Goal: Information Seeking & Learning: Learn about a topic

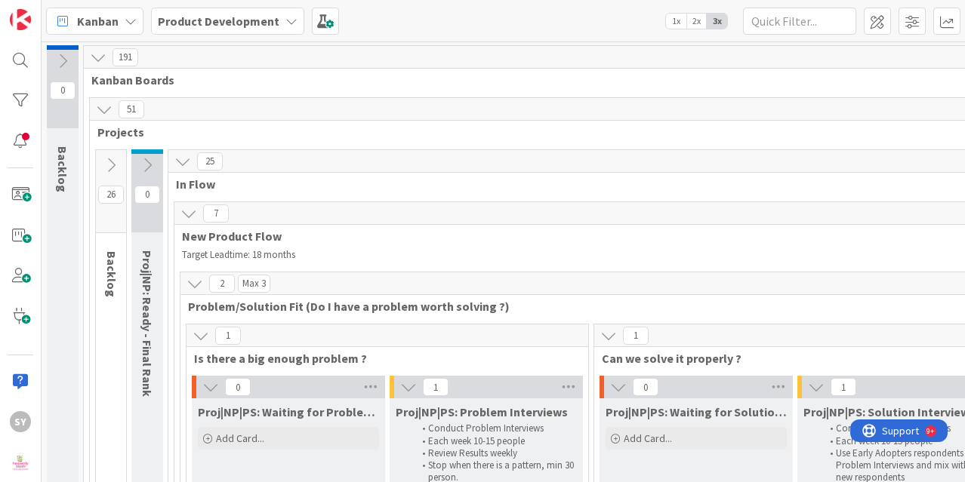
click at [863, 19] on div "Kanban Product Development 1x 2x 3x" at bounding box center [503, 21] width 923 height 42
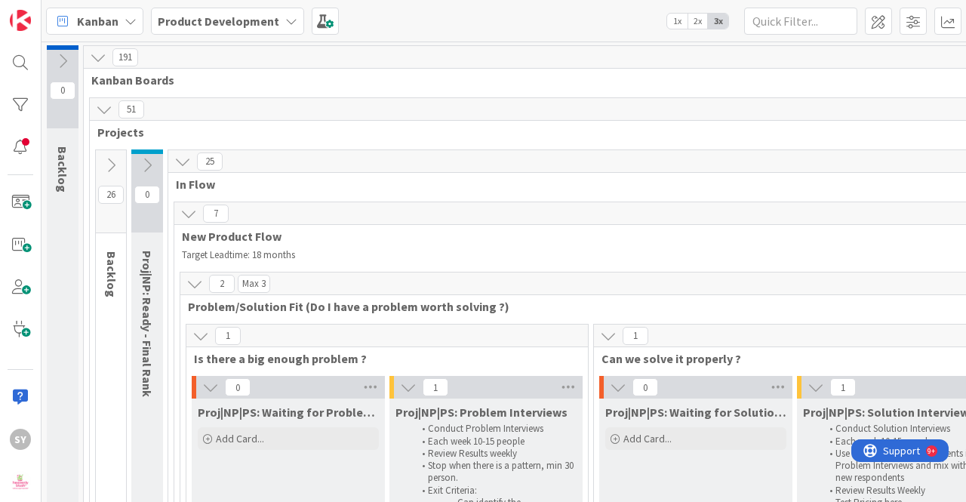
click at [180, 162] on icon at bounding box center [182, 161] width 17 height 17
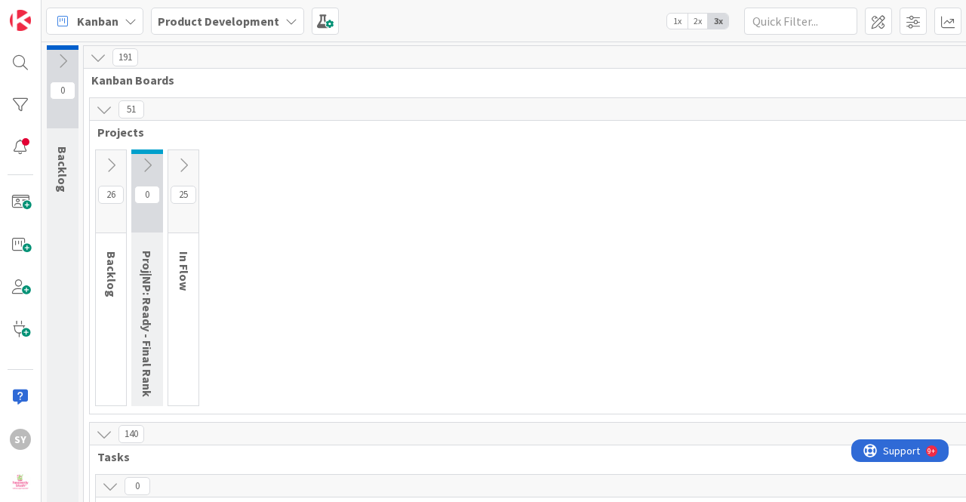
click at [180, 162] on icon at bounding box center [183, 165] width 17 height 17
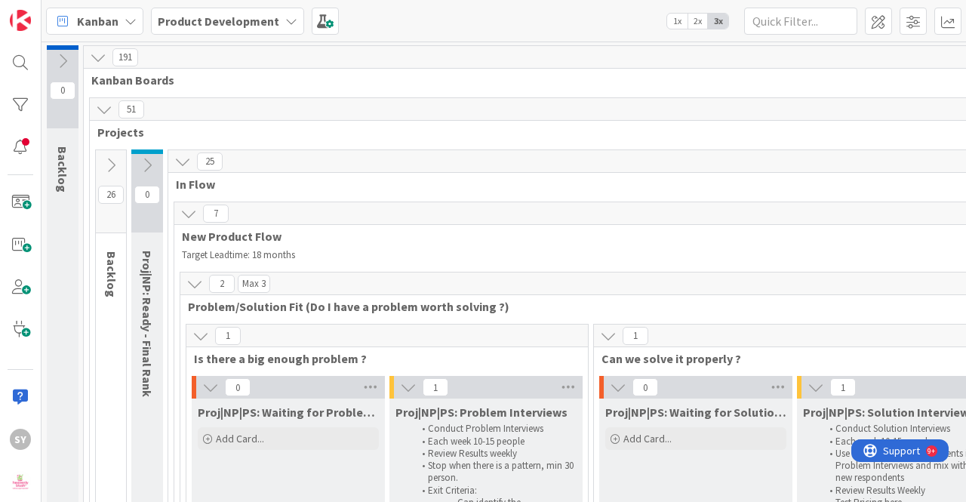
click at [130, 55] on span "191" at bounding box center [125, 57] width 26 height 18
click at [101, 61] on icon at bounding box center [98, 57] width 17 height 17
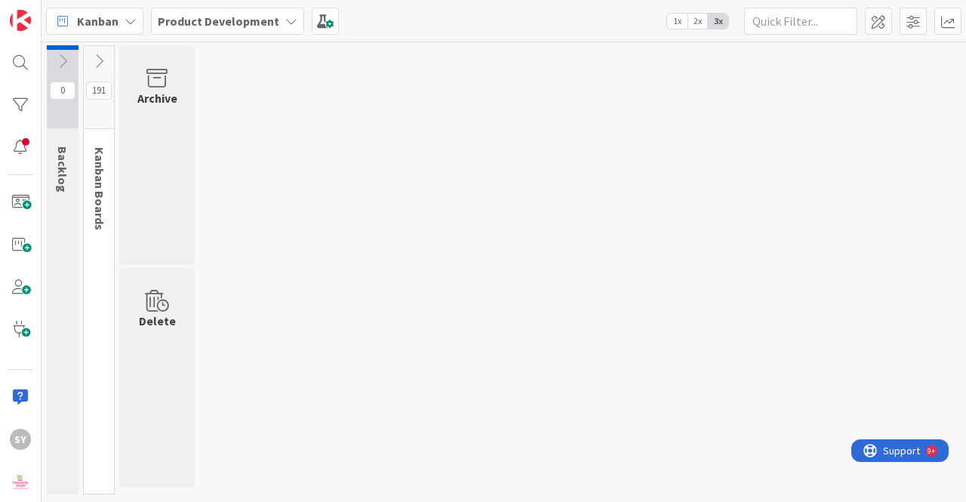
click at [100, 61] on icon at bounding box center [99, 61] width 17 height 17
click at [280, 114] on div "0 Backlog 191 Kanban Boards Archive Delete" at bounding box center [504, 273] width 919 height 457
click at [312, 134] on div "0 Backlog 191 Kanban Boards Archive Delete" at bounding box center [504, 273] width 919 height 457
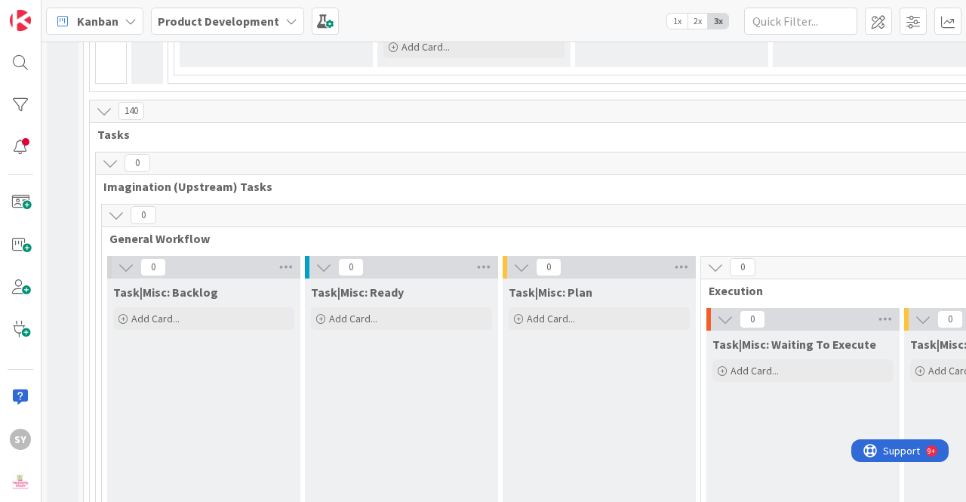
scroll to position [3699, 0]
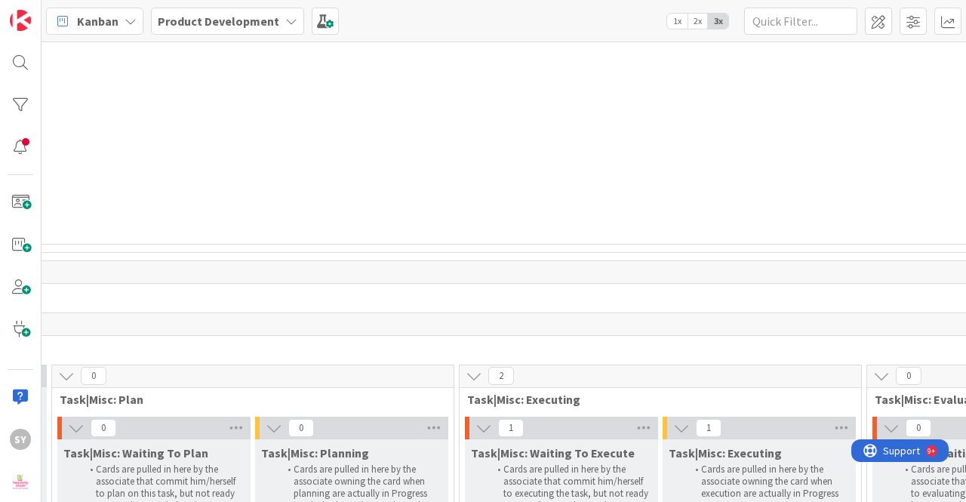
scroll to position [3925, 1898]
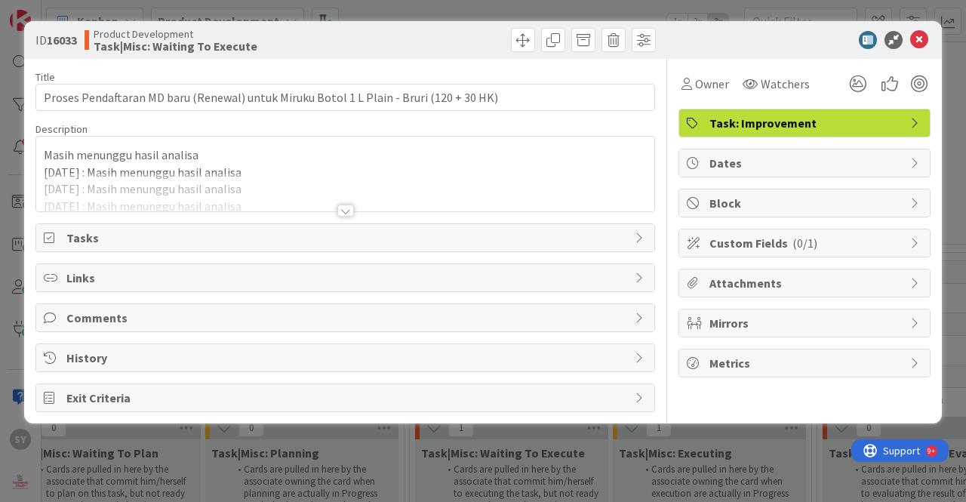
click at [346, 208] on div at bounding box center [345, 211] width 17 height 12
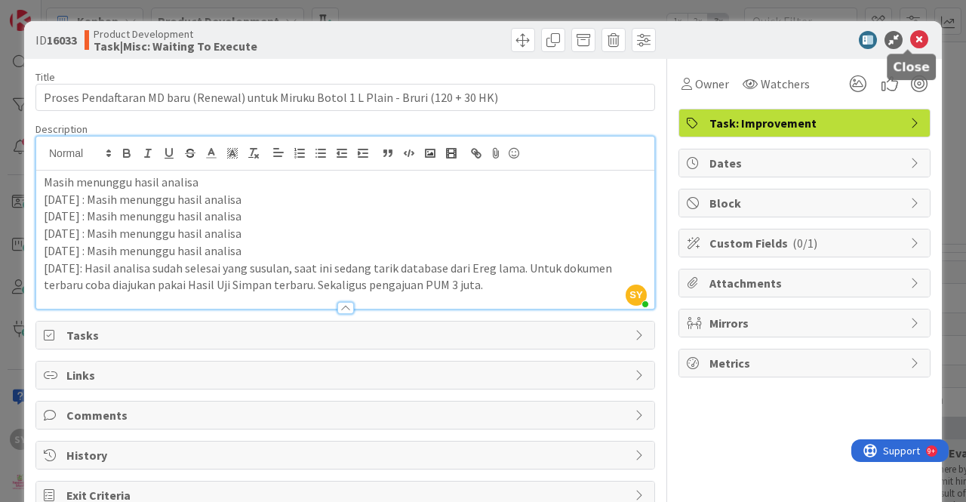
click at [913, 43] on icon at bounding box center [919, 40] width 18 height 18
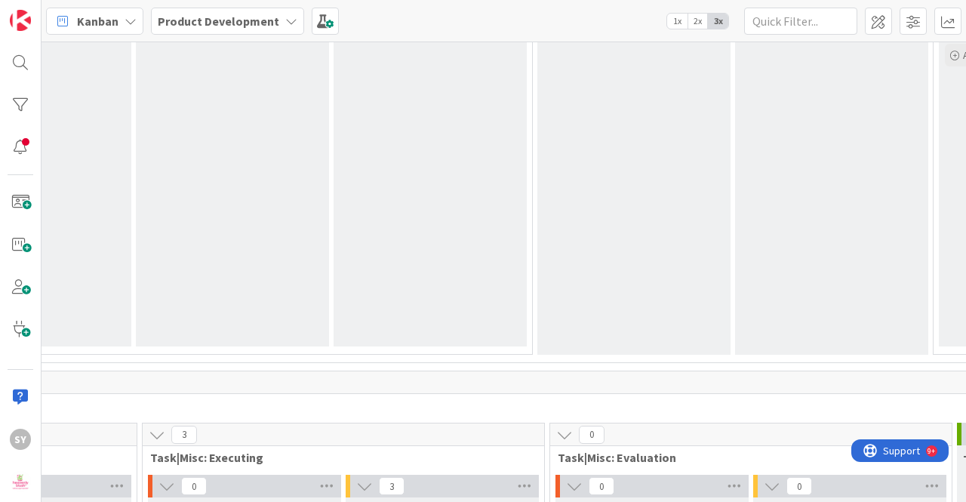
scroll to position [4529, 966]
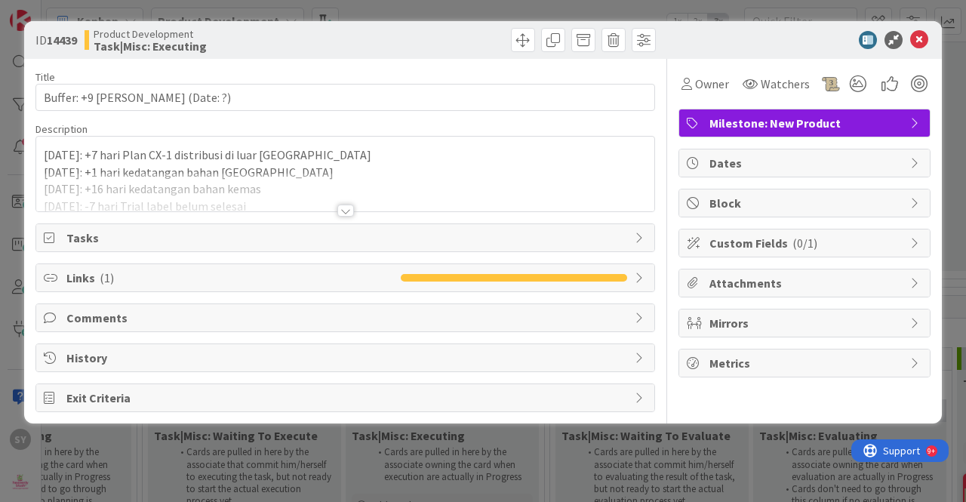
click at [344, 211] on div at bounding box center [345, 211] width 17 height 12
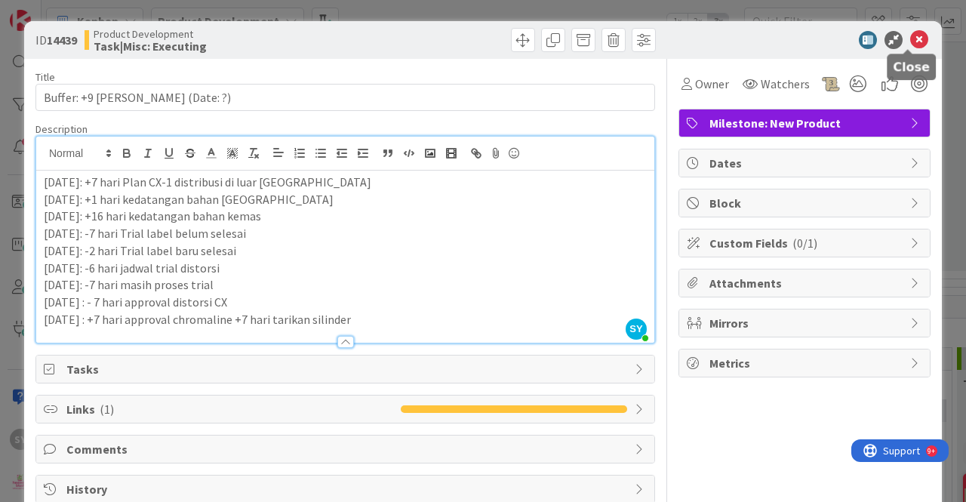
click at [910, 38] on icon at bounding box center [919, 40] width 18 height 18
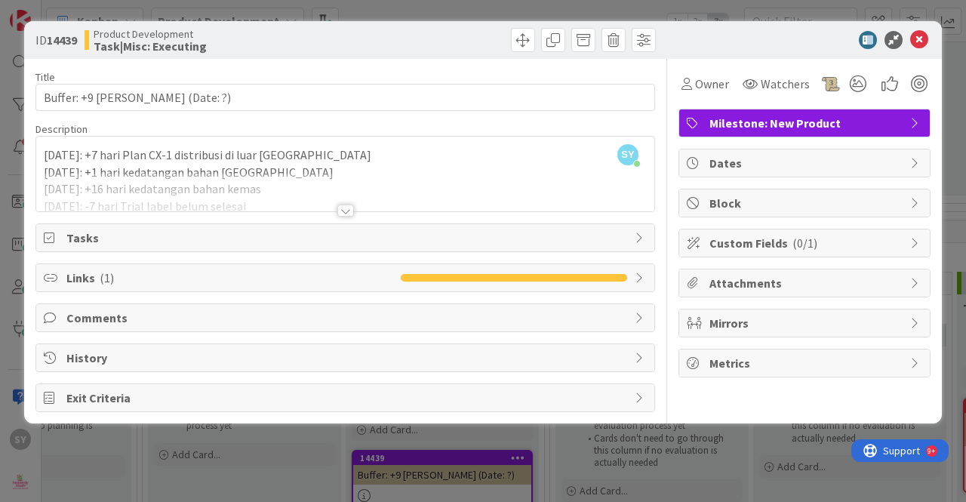
click at [350, 209] on div at bounding box center [345, 211] width 17 height 12
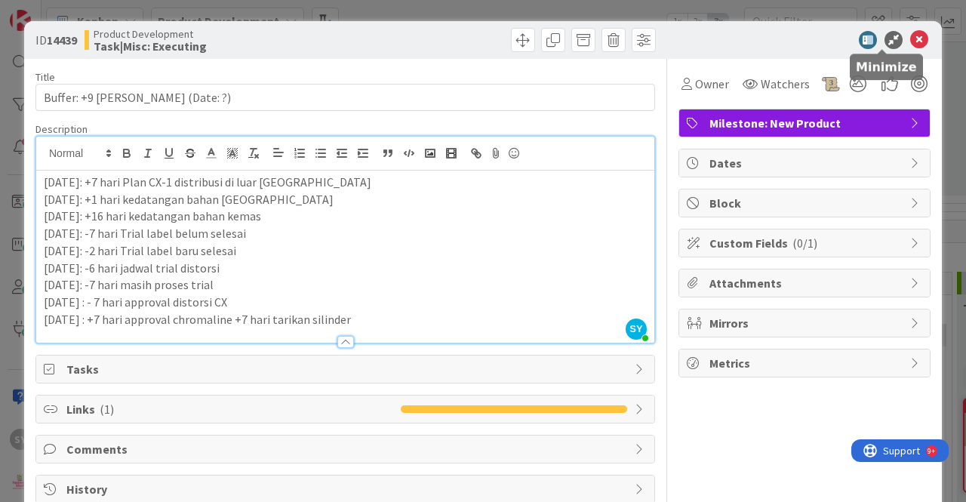
click at [910, 37] on icon at bounding box center [919, 40] width 18 height 18
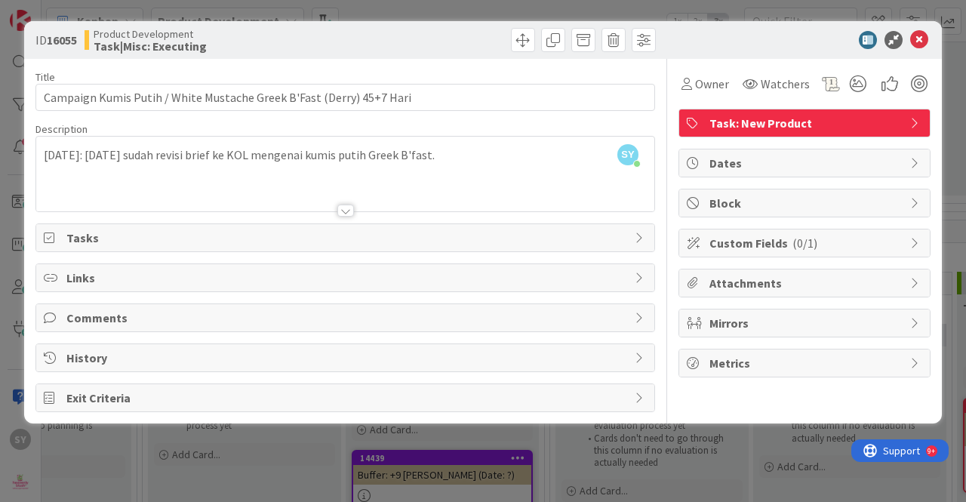
click at [349, 158] on div "SY [PERSON_NAME] just joined [DATE]: [DATE] sudah revisi brief ke KOL mengenai …" at bounding box center [345, 174] width 618 height 75
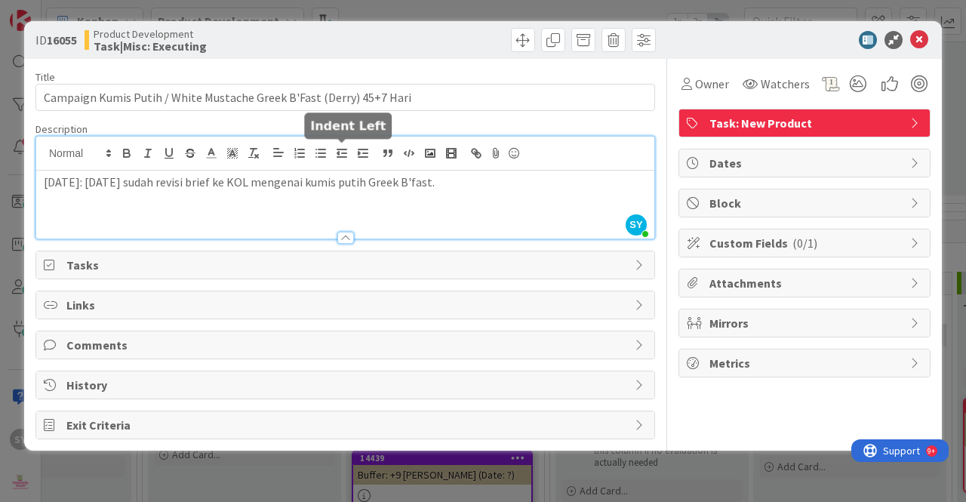
click at [510, 174] on p "[DATE]: [DATE] sudah revisi brief ke KOL mengenai kumis putih Greek B'fast." at bounding box center [345, 182] width 603 height 17
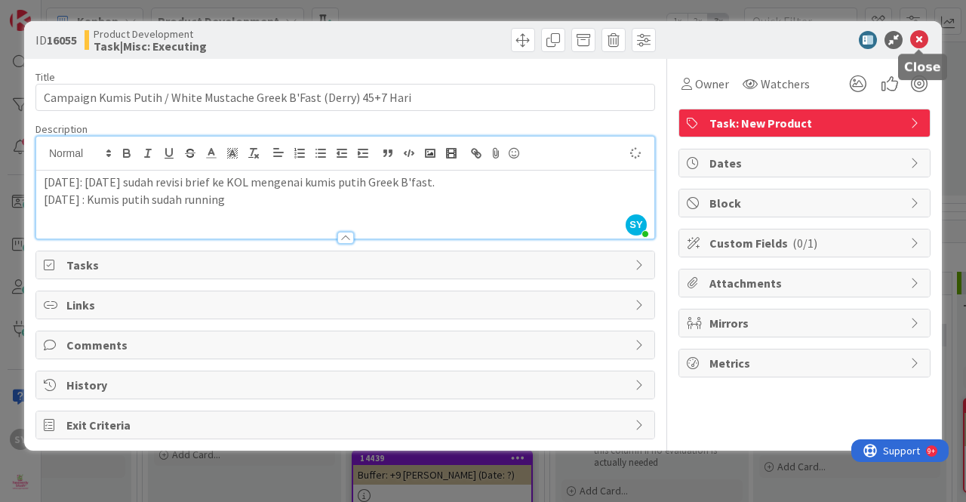
click at [921, 41] on icon at bounding box center [919, 40] width 18 height 18
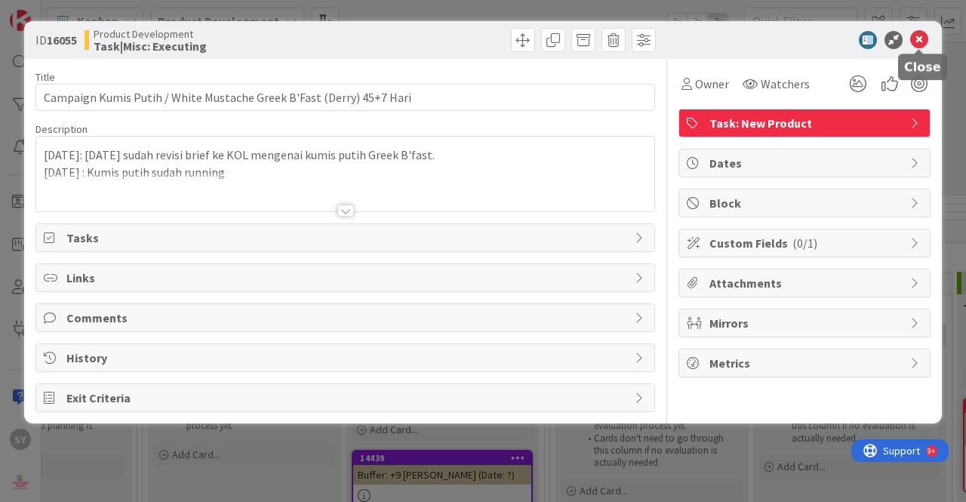
click at [922, 42] on icon at bounding box center [919, 40] width 18 height 18
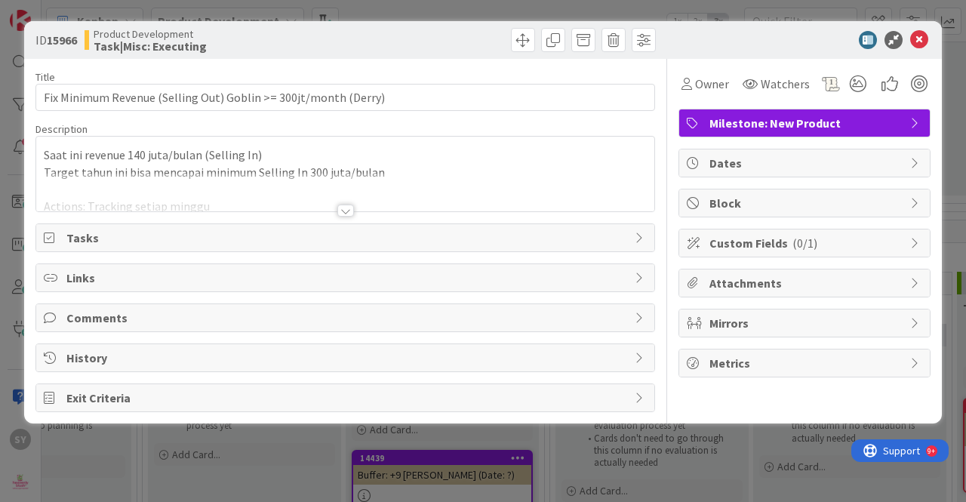
click at [353, 215] on div "Title 63 / 128 Fix Minimum Revenue (Selling Out) Goblin >= 300jt/month (Derry) …" at bounding box center [345, 235] width 620 height 353
click at [341, 207] on div at bounding box center [345, 211] width 17 height 12
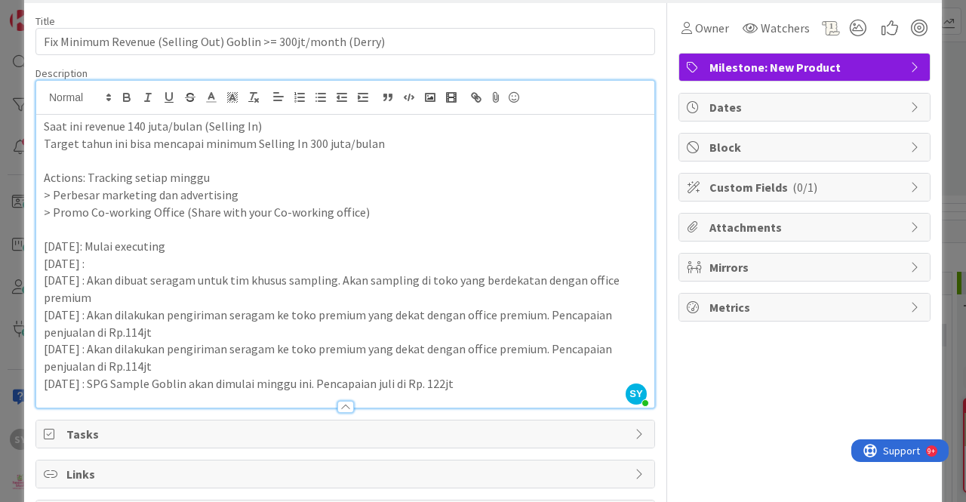
scroll to position [151, 0]
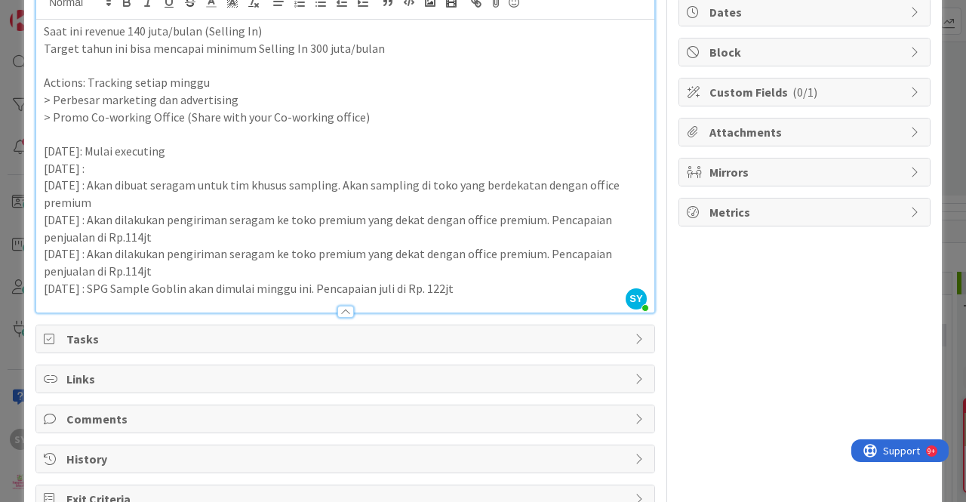
click at [487, 285] on p "[DATE] : SPG Sample Goblin akan dimulai minggu ini. Pencapaian juli di Rp. 122jt" at bounding box center [345, 288] width 603 height 17
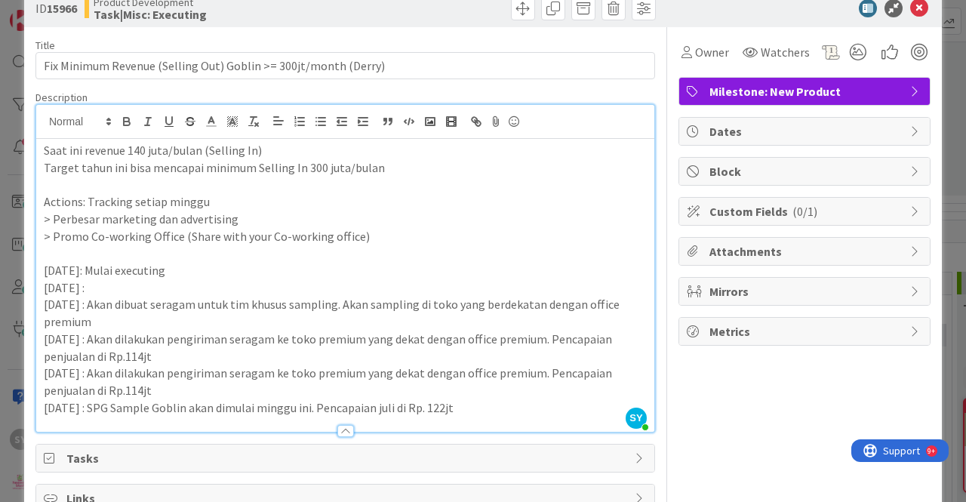
scroll to position [0, 0]
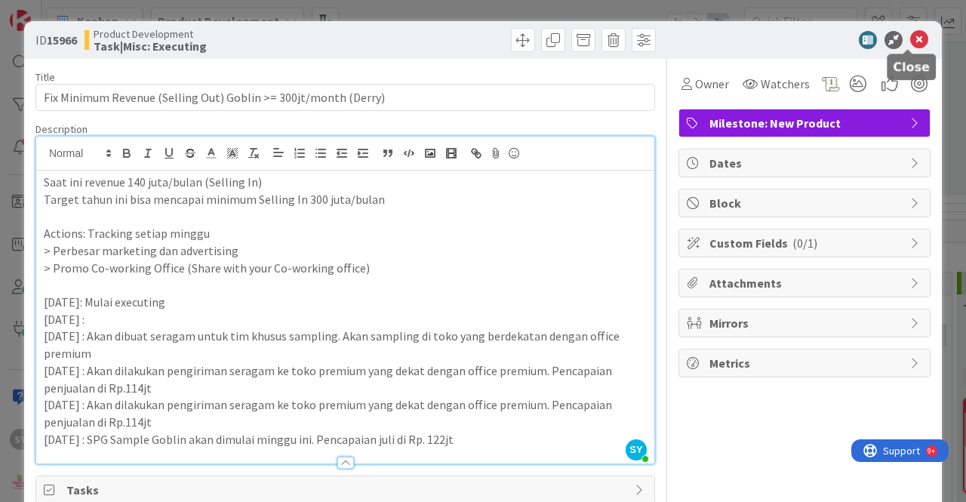
click at [910, 46] on icon at bounding box center [919, 40] width 18 height 18
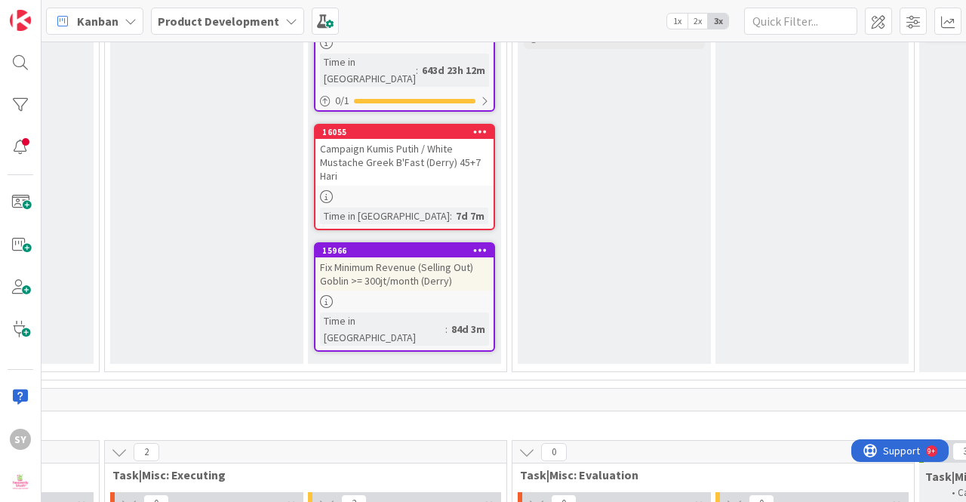
scroll to position [5133, 1004]
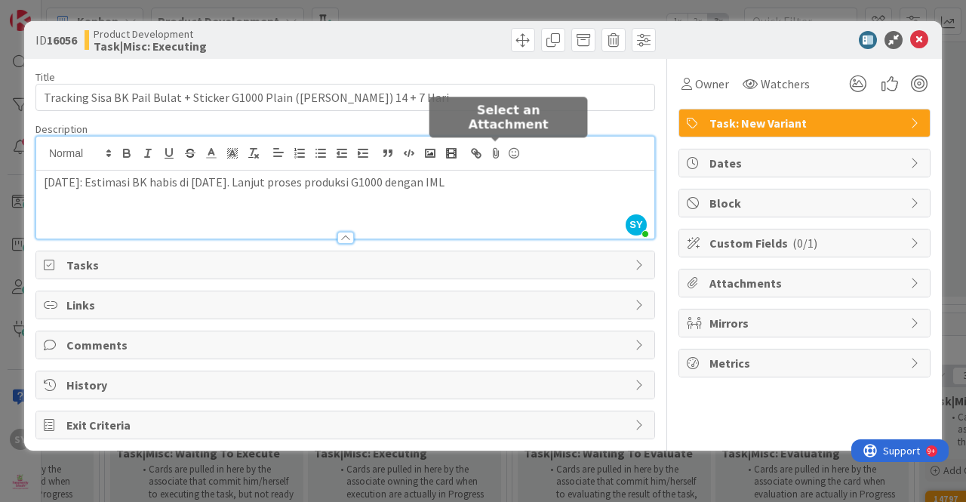
click at [494, 157] on div "SY [PERSON_NAME] just joined [DATE]: Estimasi BK habis di [DATE]. Lanjut proses…" at bounding box center [345, 188] width 618 height 102
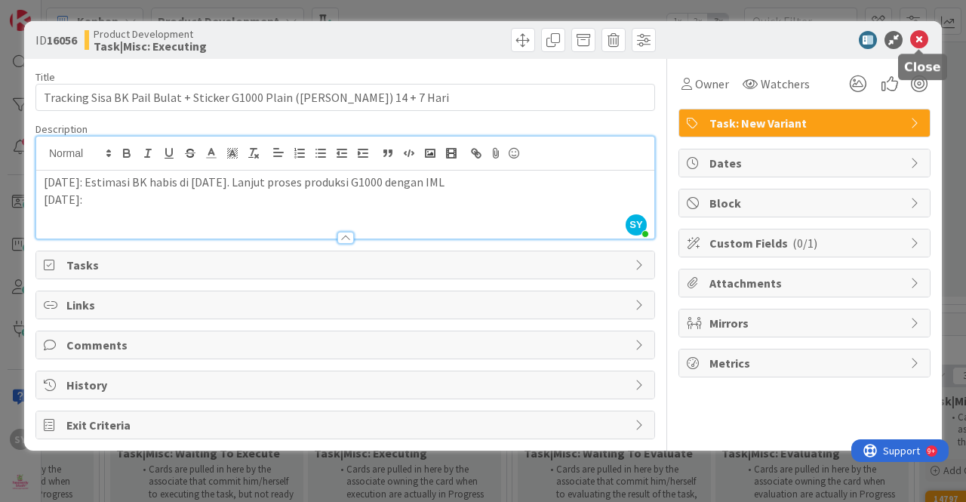
click at [923, 39] on icon at bounding box center [919, 40] width 18 height 18
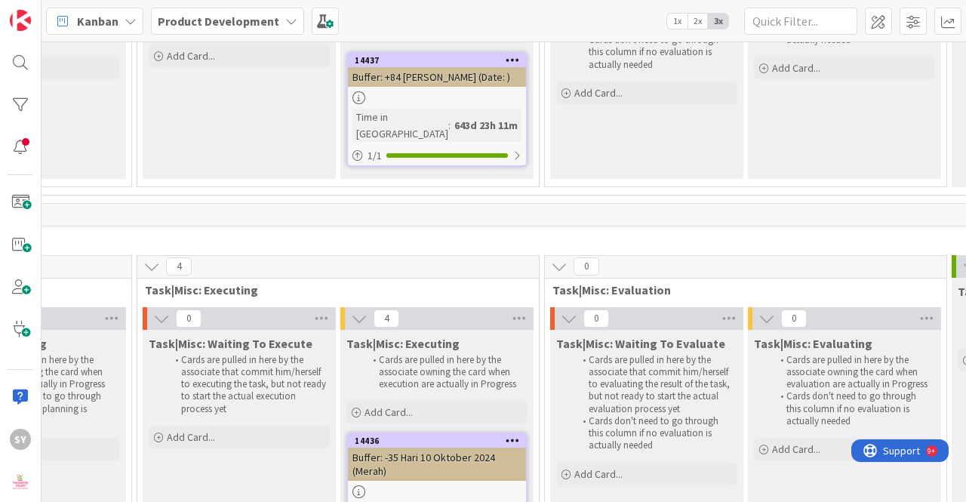
scroll to position [6189, 971]
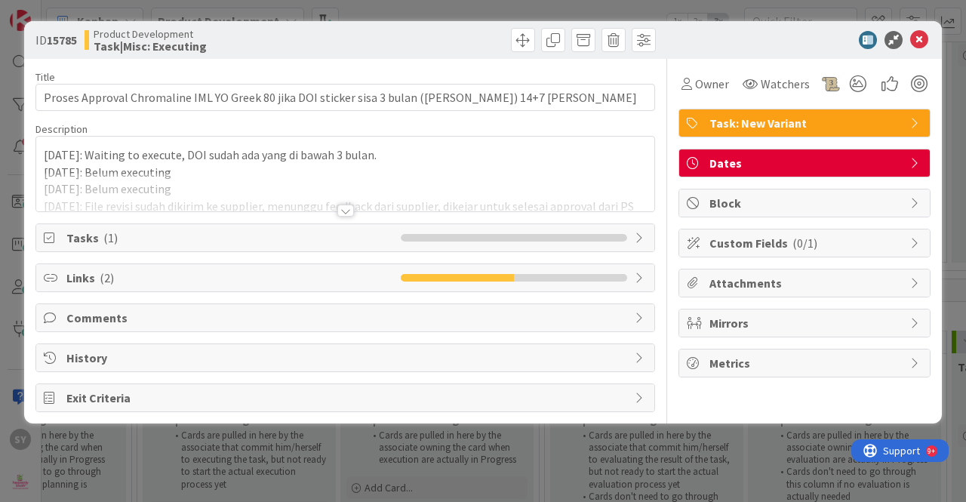
click at [350, 209] on div at bounding box center [345, 211] width 17 height 12
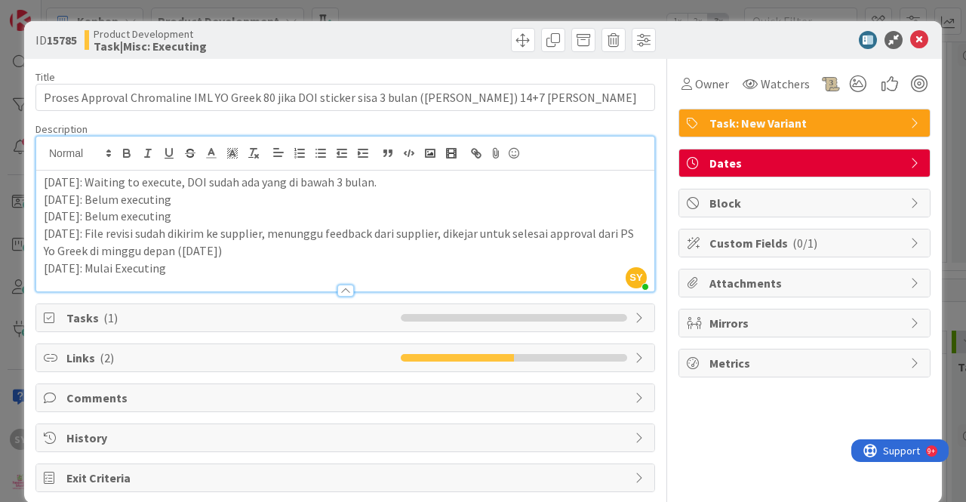
click at [348, 271] on p "[DATE]: Mulai Executing" at bounding box center [345, 268] width 603 height 17
drag, startPoint x: 408, startPoint y: 38, endPoint x: 417, endPoint y: 88, distance: 49.9
click at [417, 87] on div "ID 15785 Product Development Task|Misc: Executing Title 91 / 128 Proses Approva…" at bounding box center [483, 262] width 918 height 482
click at [300, 266] on p "[DATE]: Mulai Executing" at bounding box center [345, 268] width 603 height 17
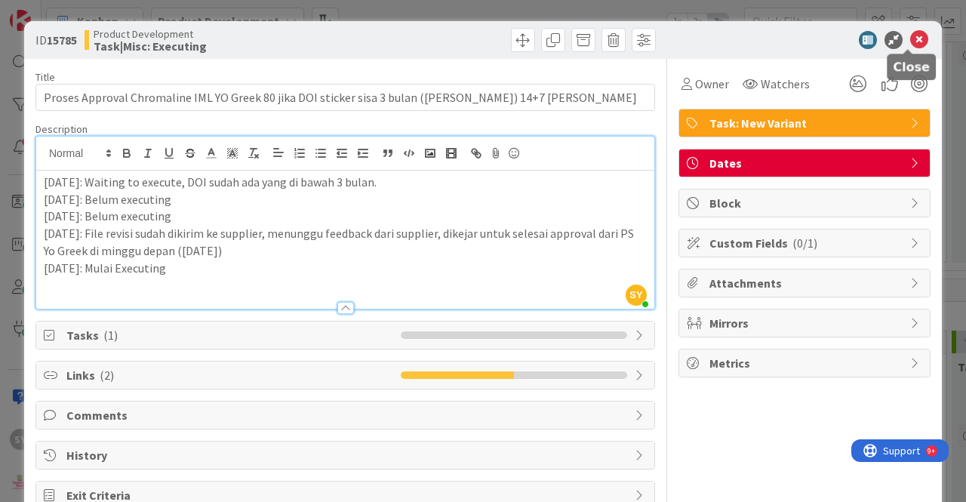
click at [910, 39] on icon at bounding box center [919, 40] width 18 height 18
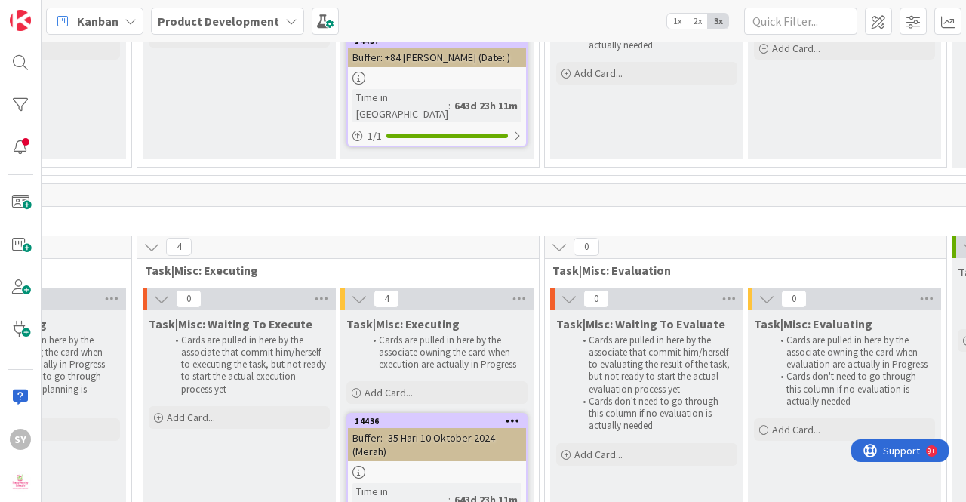
scroll to position [6383, 971]
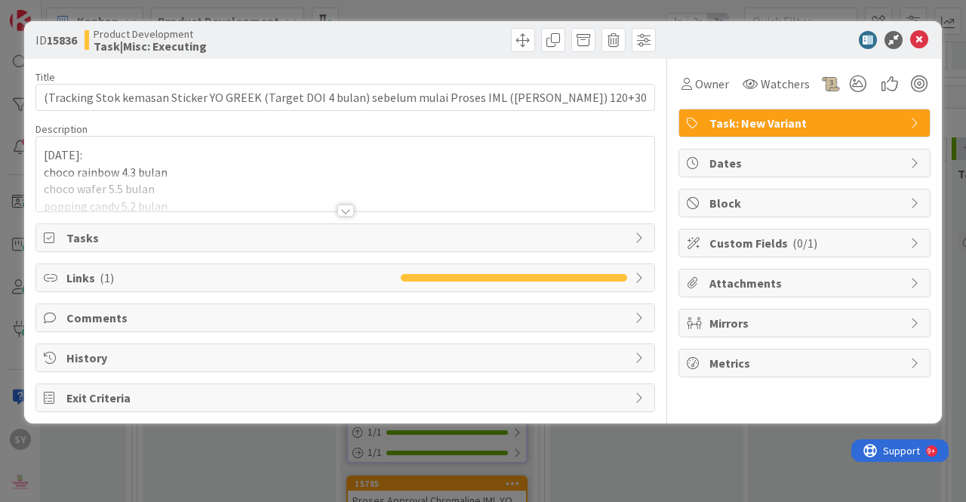
click at [349, 208] on div at bounding box center [345, 211] width 17 height 12
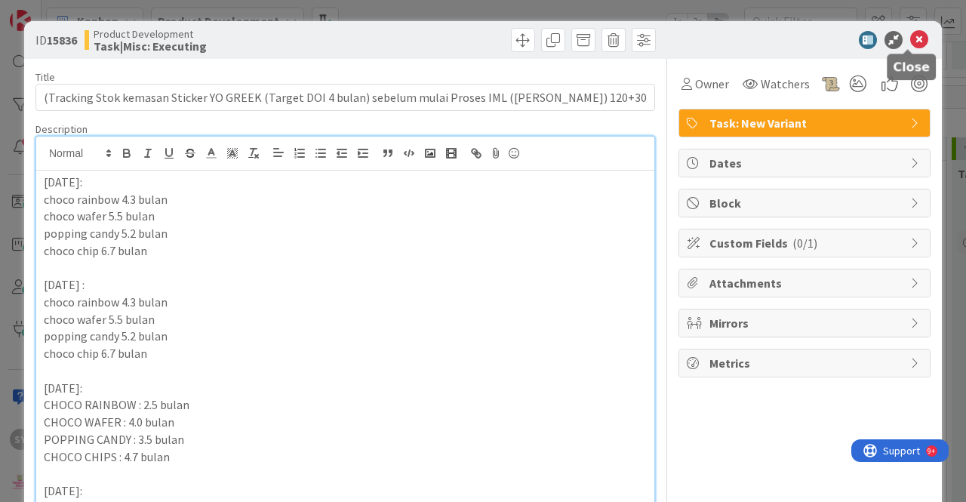
click at [911, 32] on icon at bounding box center [919, 40] width 18 height 18
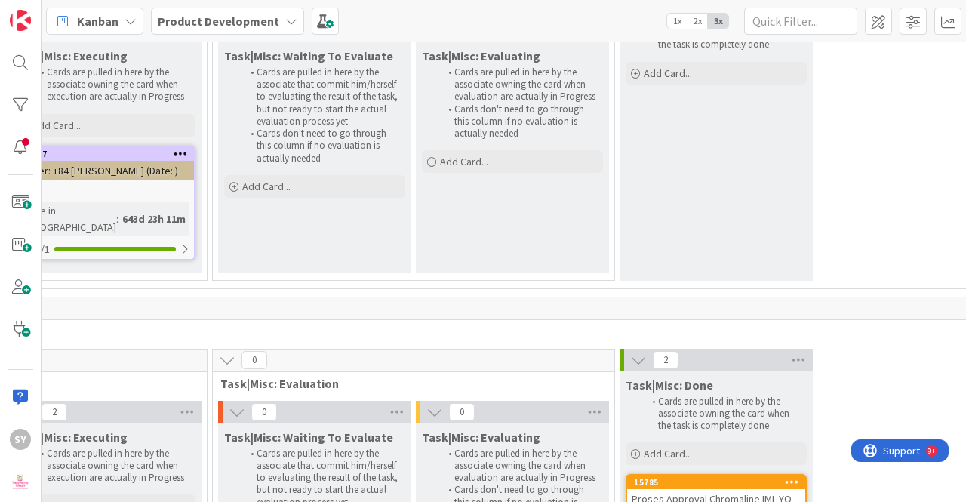
scroll to position [6178, 1304]
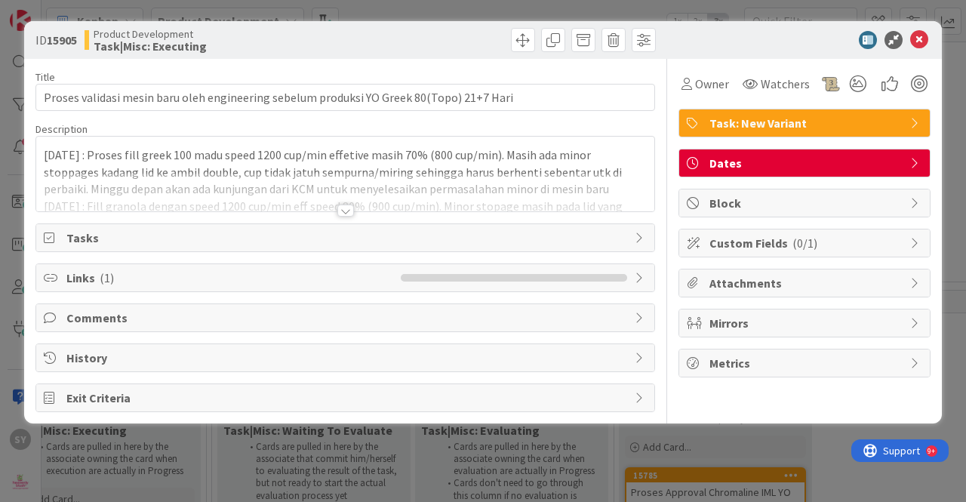
click at [339, 207] on div at bounding box center [345, 211] width 17 height 12
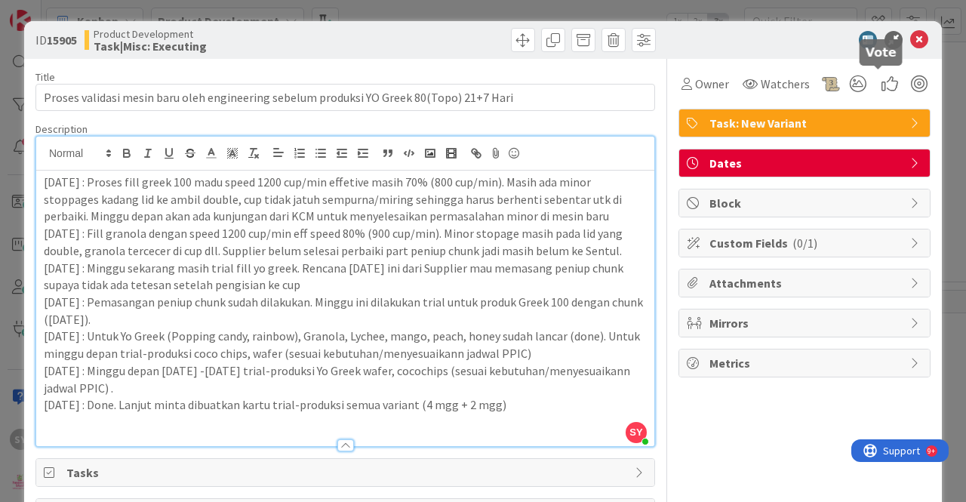
click at [910, 37] on icon at bounding box center [919, 40] width 18 height 18
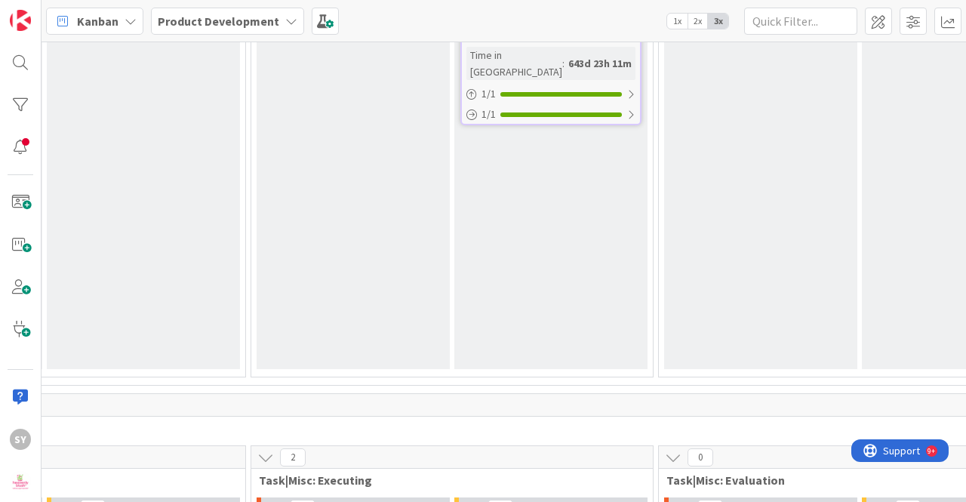
scroll to position [6761, 857]
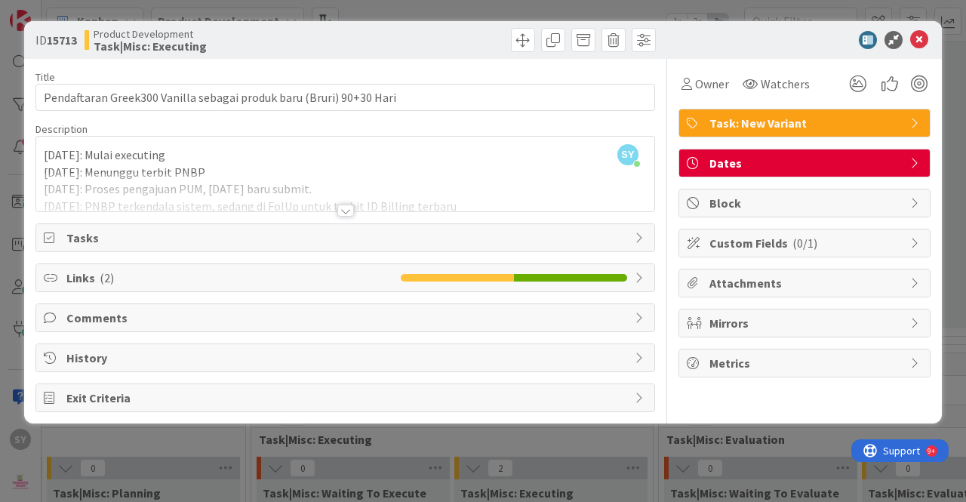
click at [349, 210] on div at bounding box center [345, 211] width 17 height 12
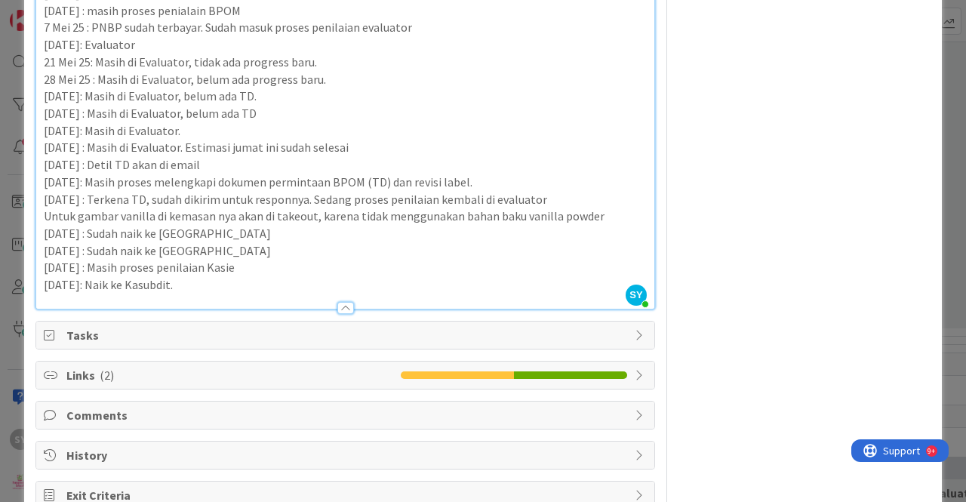
click at [315, 280] on p "[DATE]: Naik ke Kasubdit." at bounding box center [345, 284] width 603 height 17
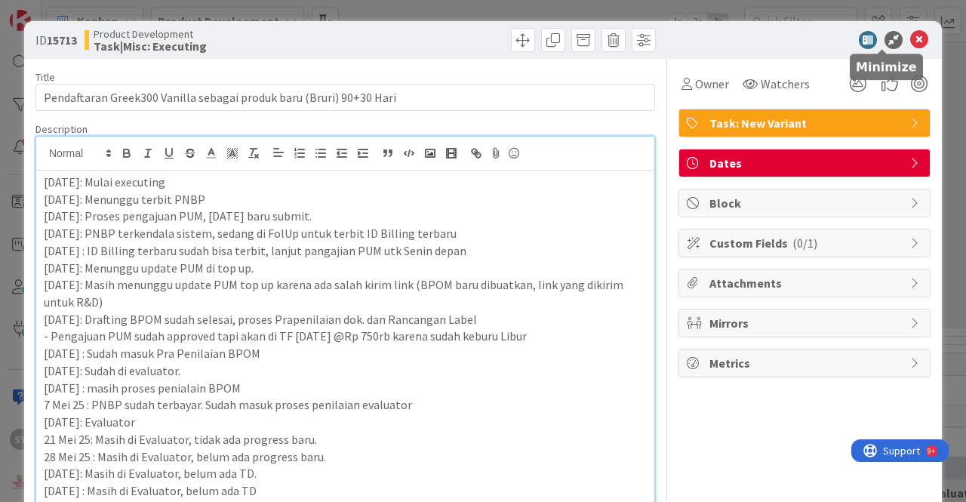
click at [910, 38] on icon at bounding box center [919, 40] width 18 height 18
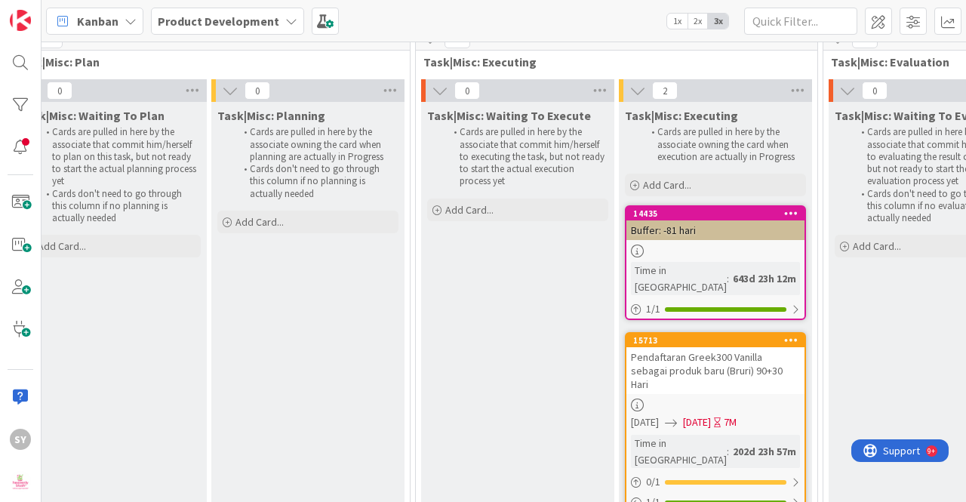
scroll to position [7214, 693]
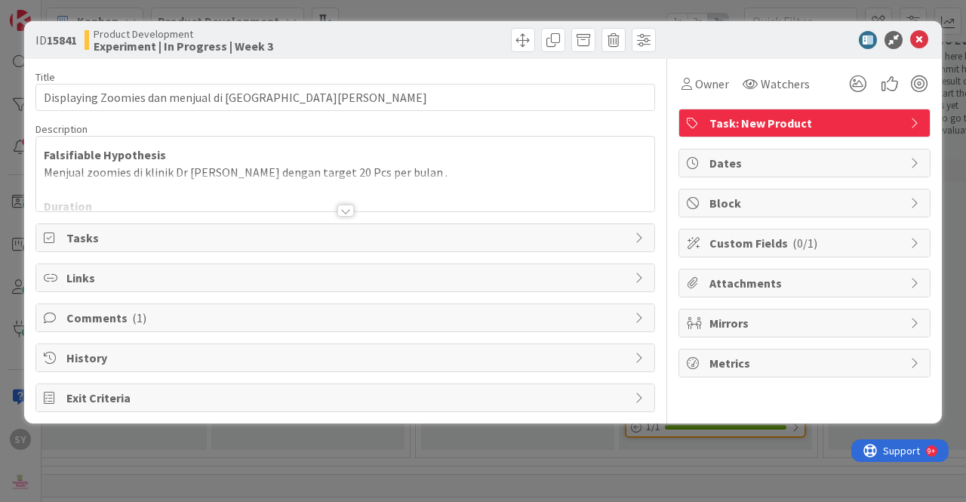
click at [341, 206] on div at bounding box center [345, 211] width 17 height 12
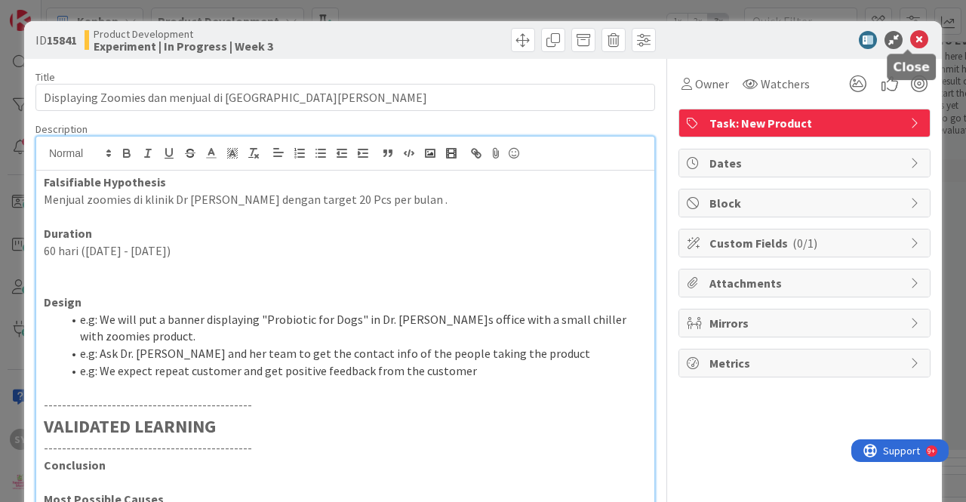
click at [910, 38] on icon at bounding box center [919, 40] width 18 height 18
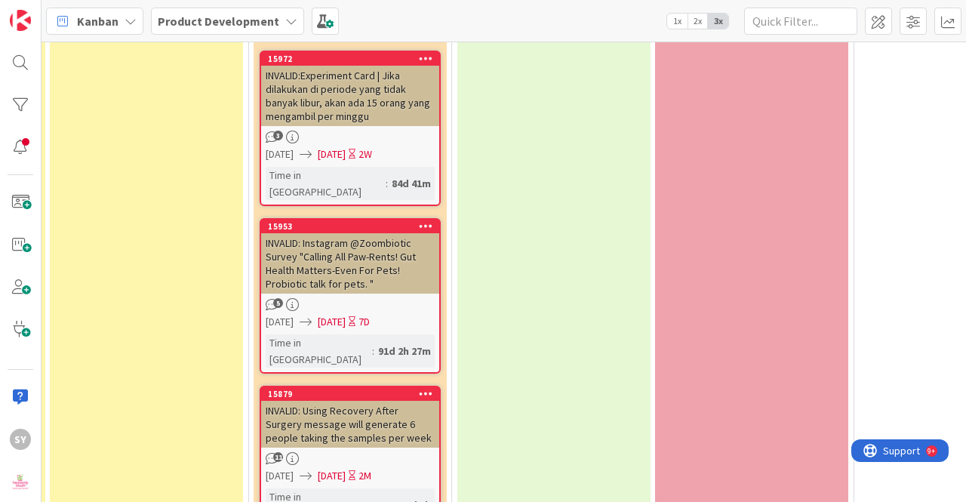
scroll to position [8724, 1052]
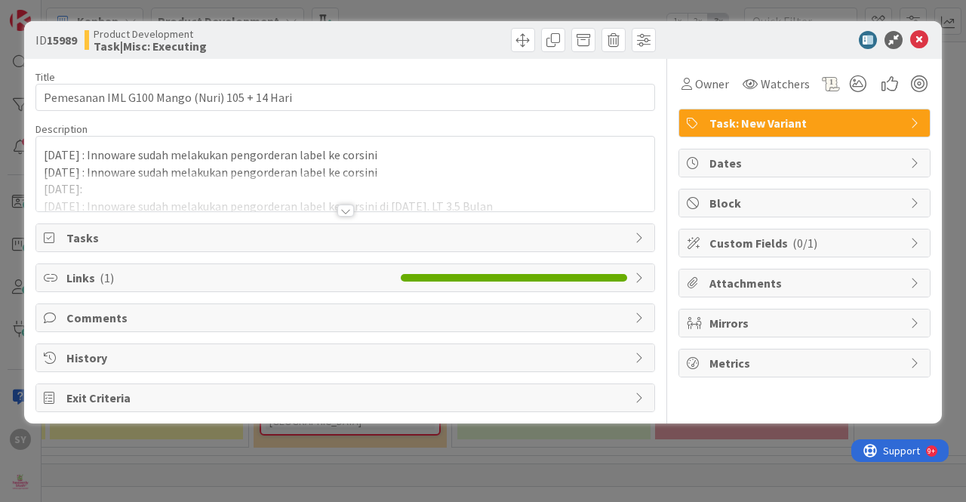
click at [350, 210] on div at bounding box center [345, 211] width 17 height 12
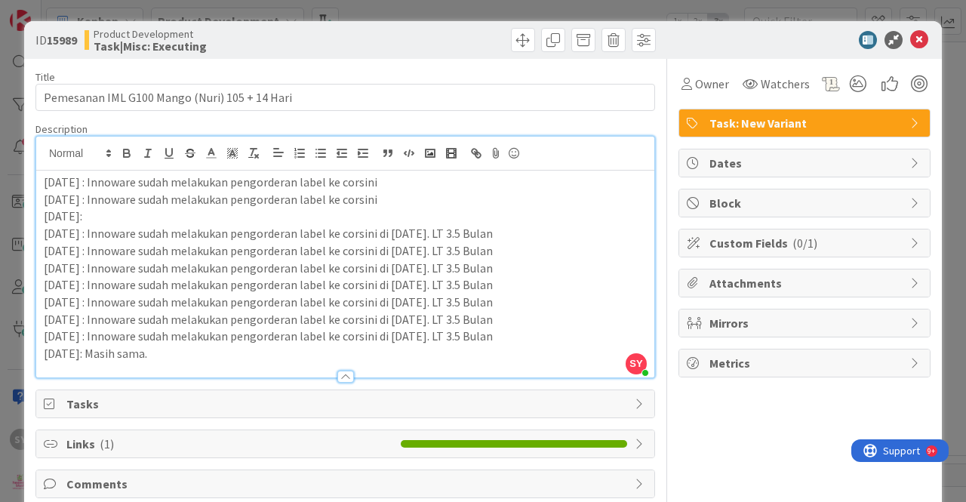
click at [291, 354] on p "[DATE]: Masih sama." at bounding box center [345, 353] width 603 height 17
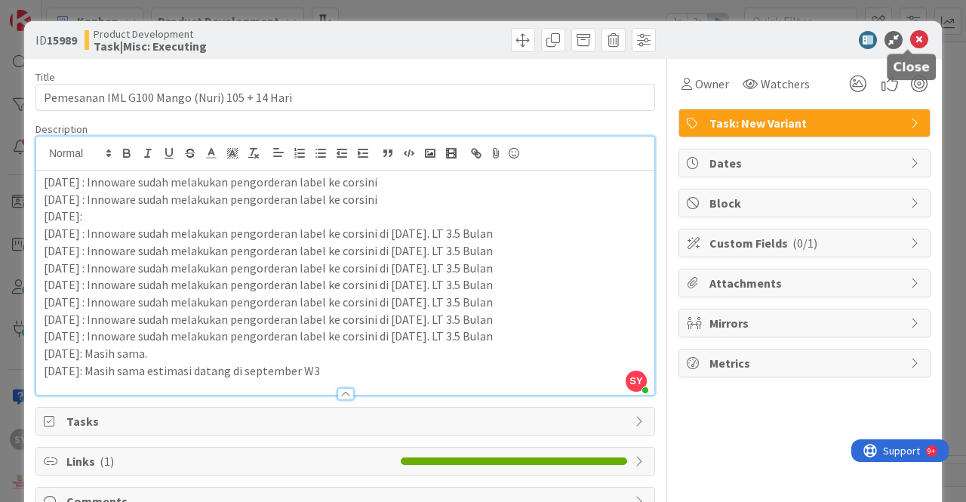
click at [910, 43] on icon at bounding box center [919, 40] width 18 height 18
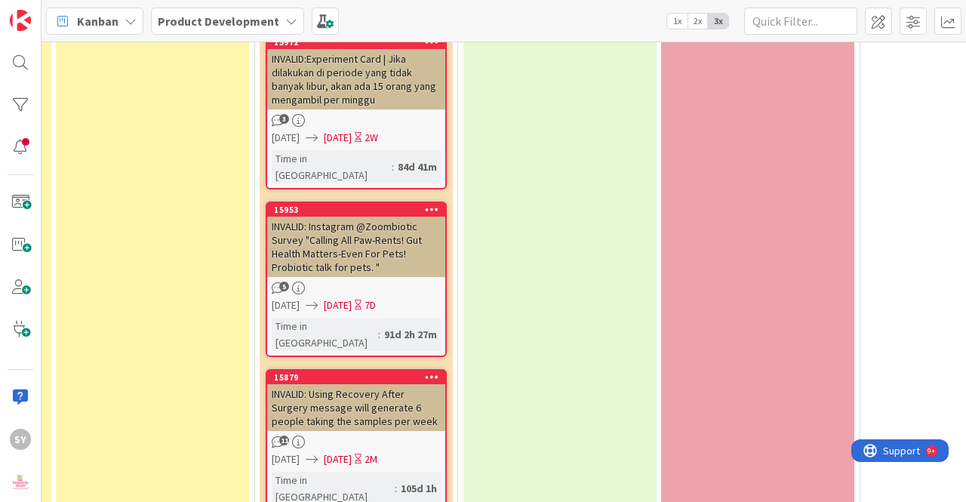
scroll to position [8799, 1046]
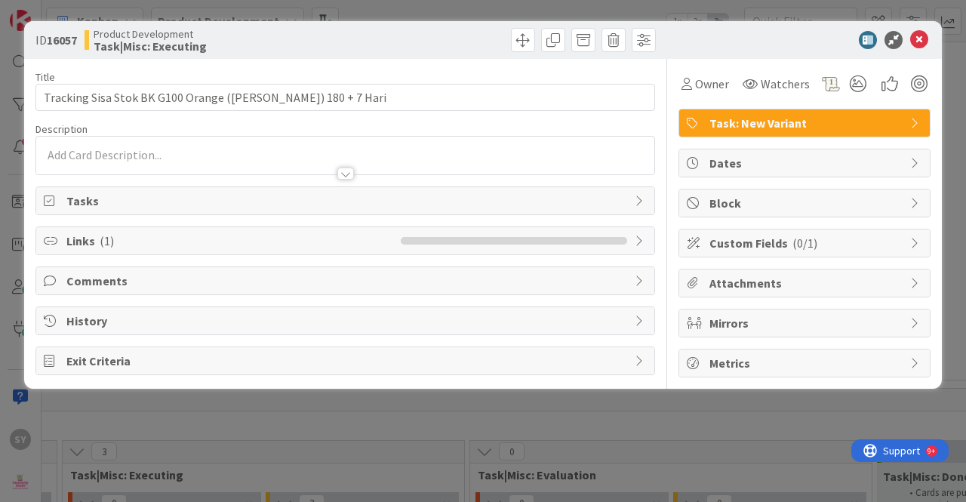
click at [343, 171] on div at bounding box center [345, 174] width 17 height 12
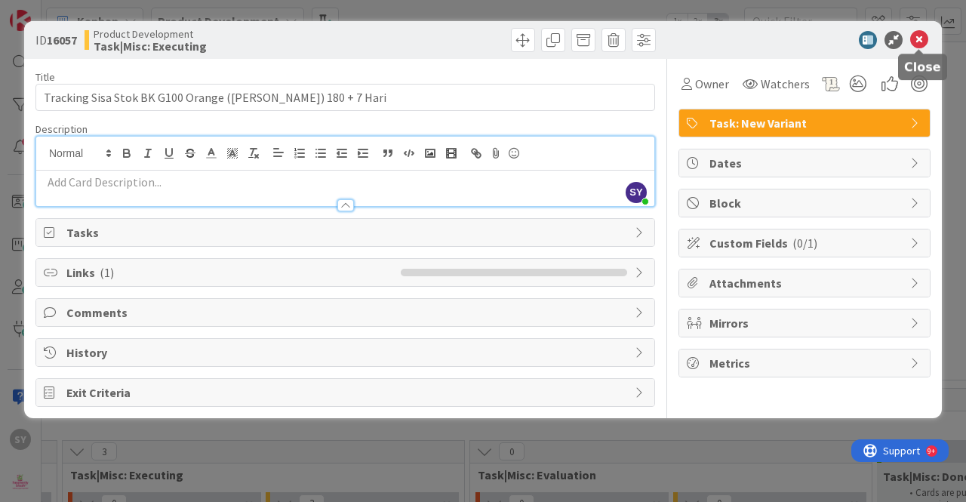
click at [913, 43] on icon at bounding box center [919, 40] width 18 height 18
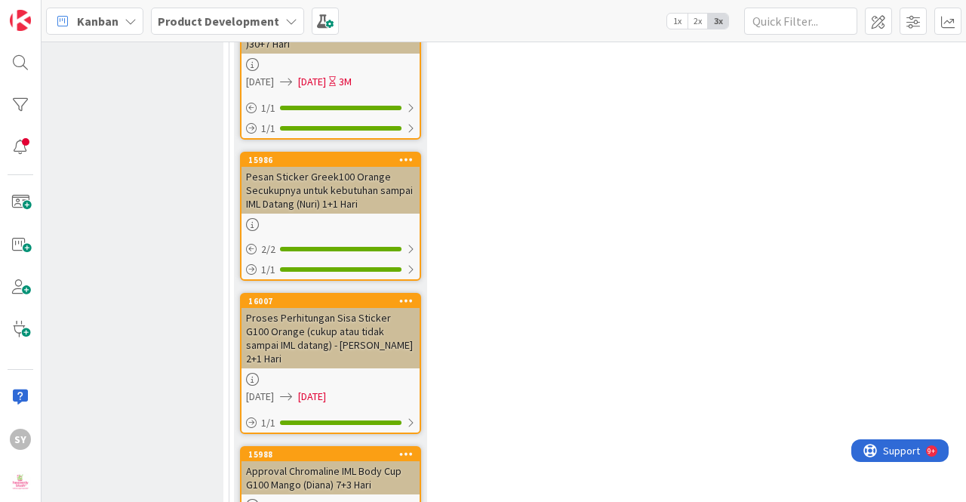
scroll to position [9856, 862]
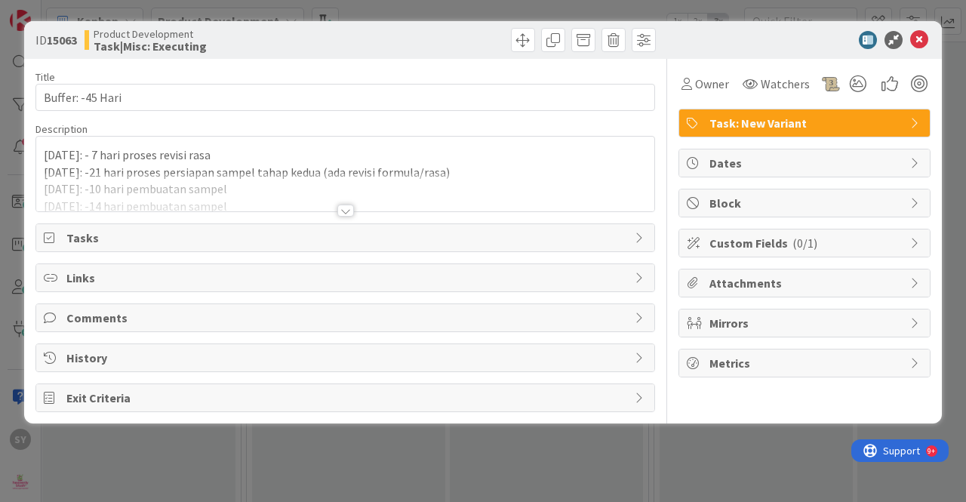
click at [349, 208] on div at bounding box center [345, 211] width 17 height 12
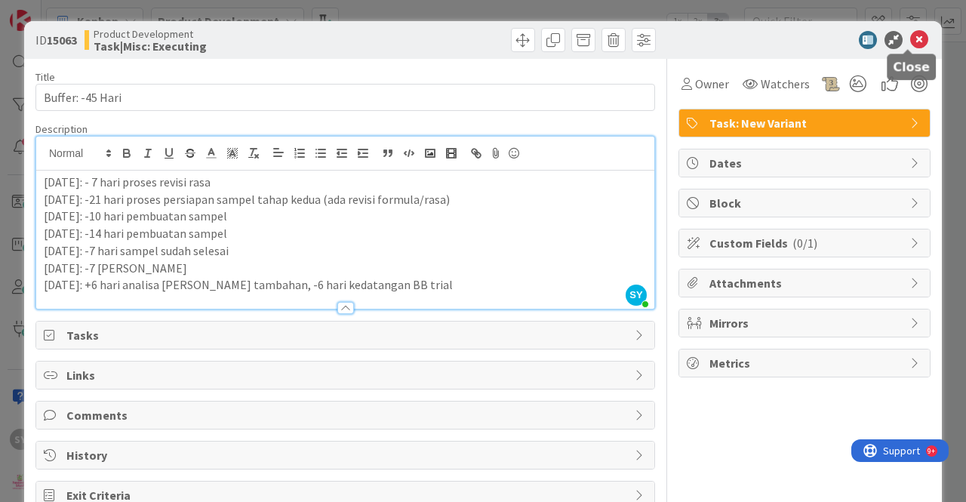
click at [910, 35] on icon at bounding box center [919, 40] width 18 height 18
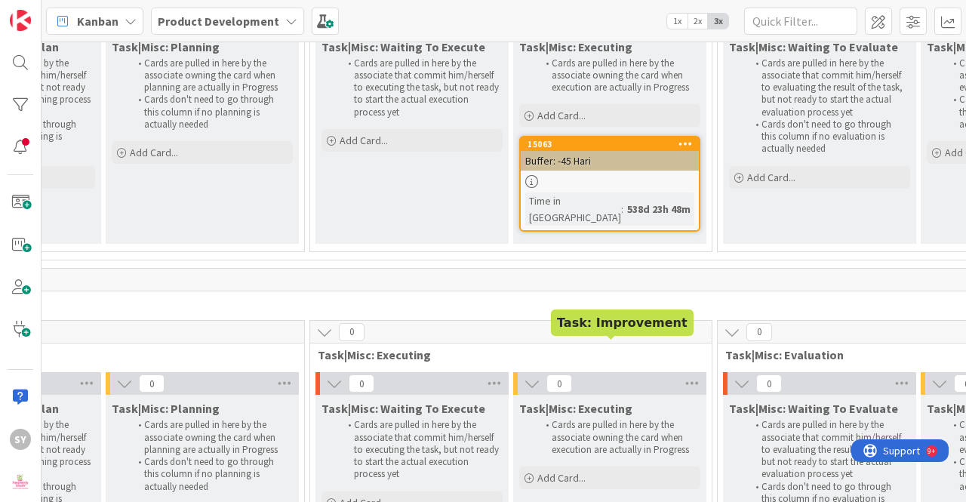
scroll to position [10686, 799]
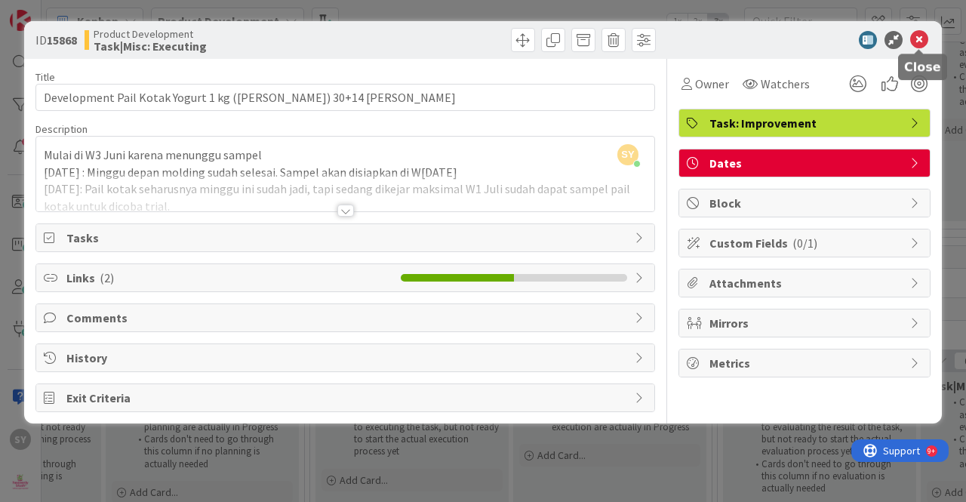
click at [921, 38] on icon at bounding box center [919, 40] width 18 height 18
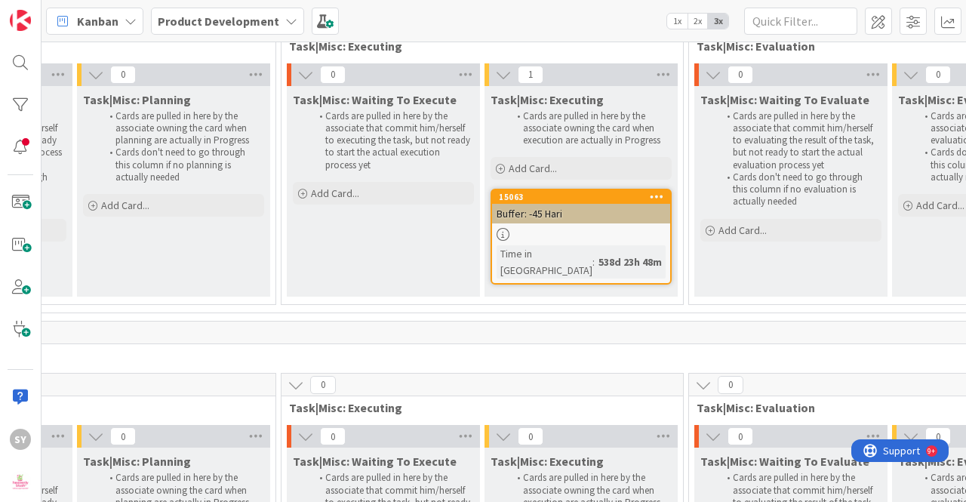
scroll to position [10611, 832]
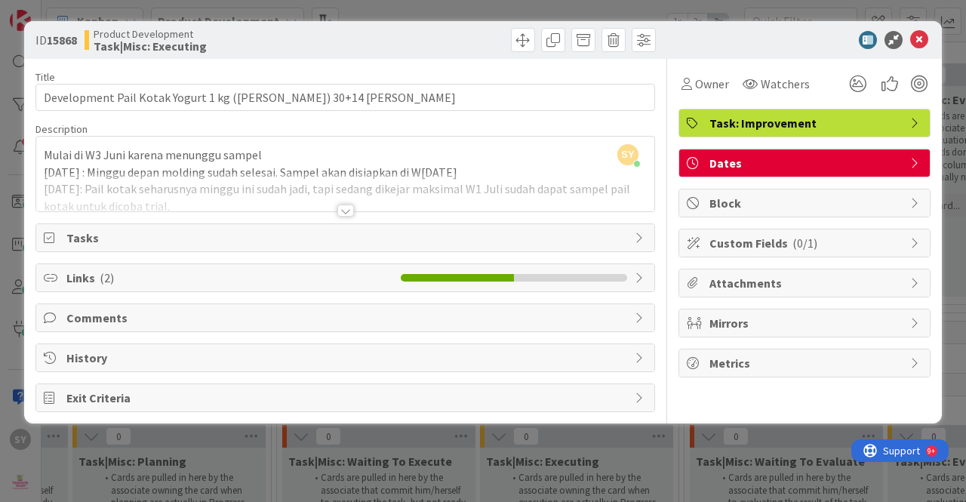
click at [346, 208] on div at bounding box center [345, 211] width 17 height 12
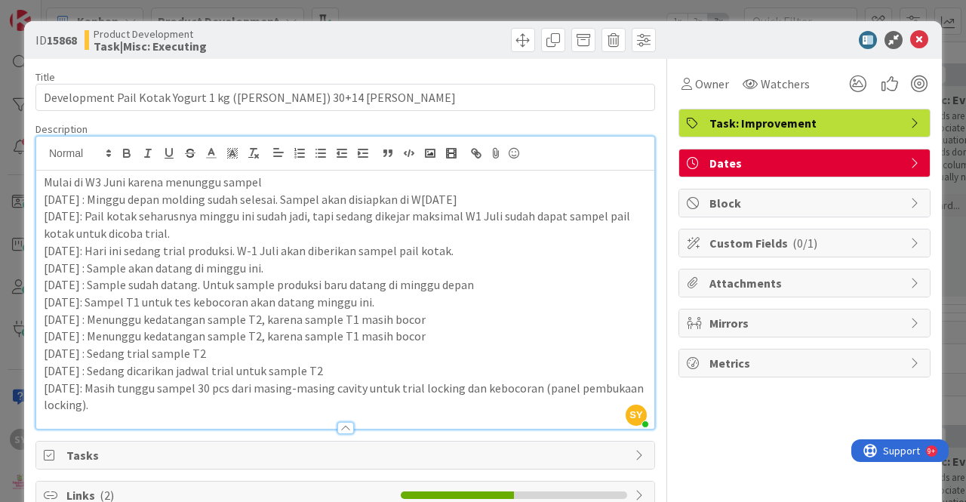
click at [276, 399] on p "[DATE]: Masih tunggu sampel 30 pcs dari masing-masing cavity untuk trial lockin…" at bounding box center [345, 397] width 603 height 34
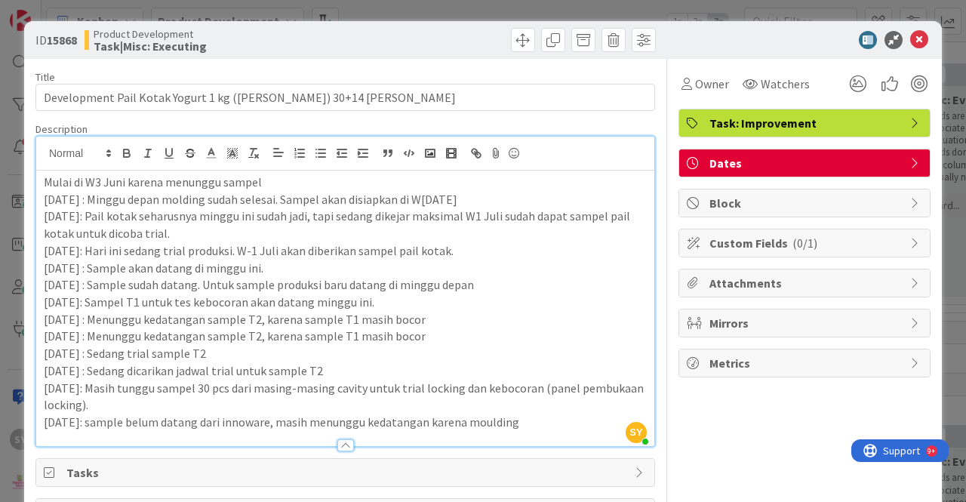
click at [434, 417] on p "[DATE]: sample belum datang dari innoware, masih menunggu kedatangan karena mou…" at bounding box center [345, 422] width 603 height 17
click at [911, 45] on icon at bounding box center [919, 40] width 18 height 18
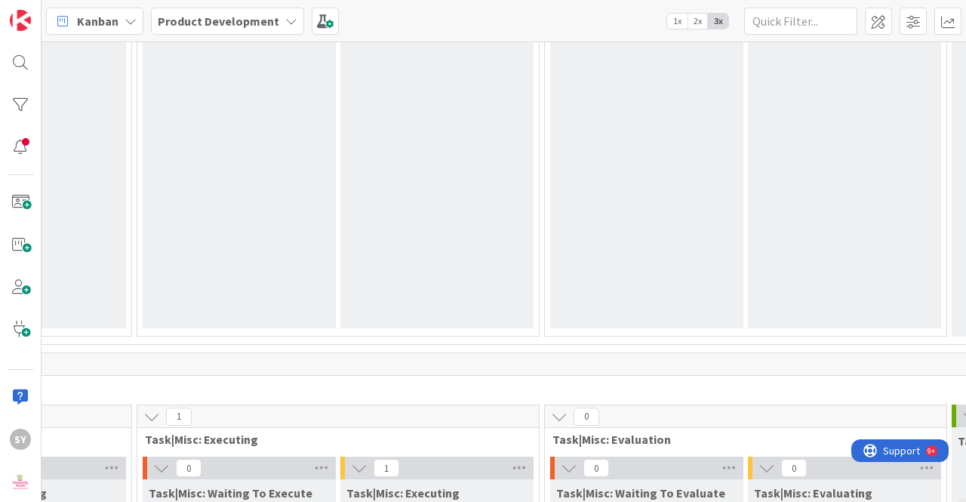
scroll to position [12019, 971]
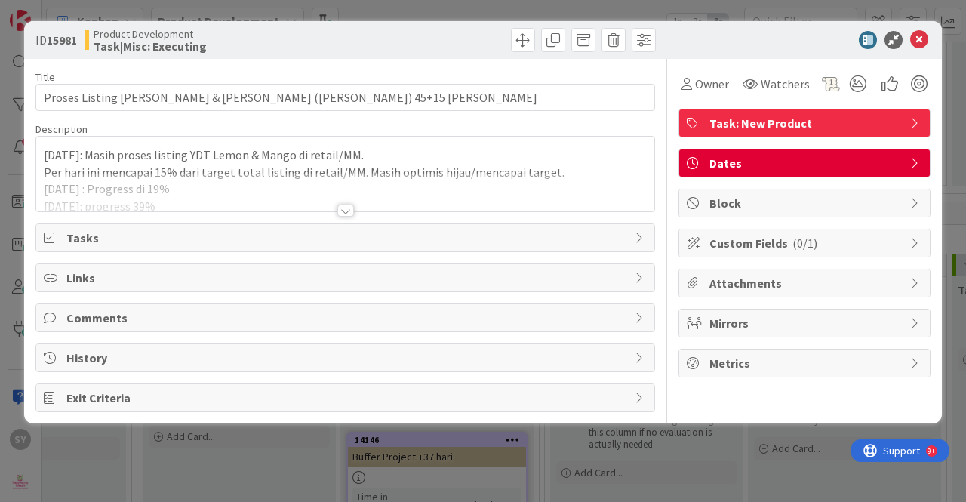
click at [345, 207] on div at bounding box center [345, 211] width 17 height 12
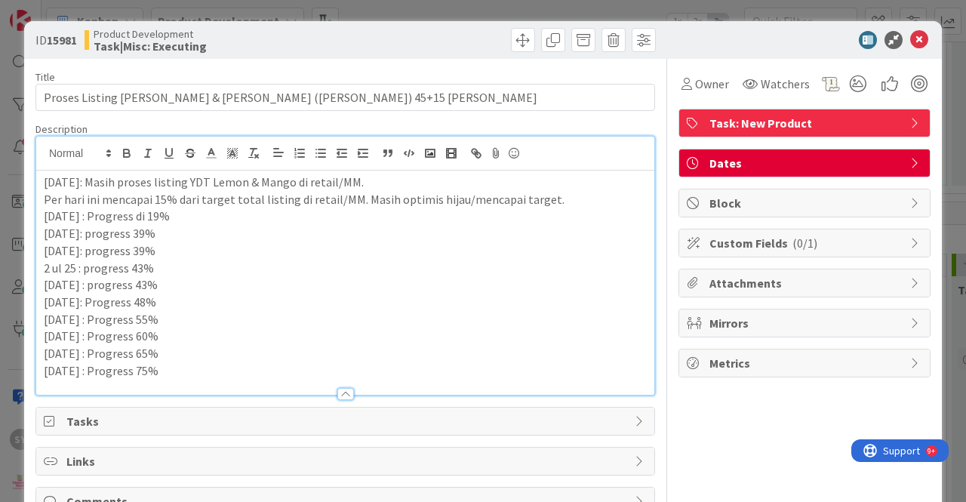
click at [308, 362] on p "[DATE] : Progress 75%" at bounding box center [345, 370] width 603 height 17
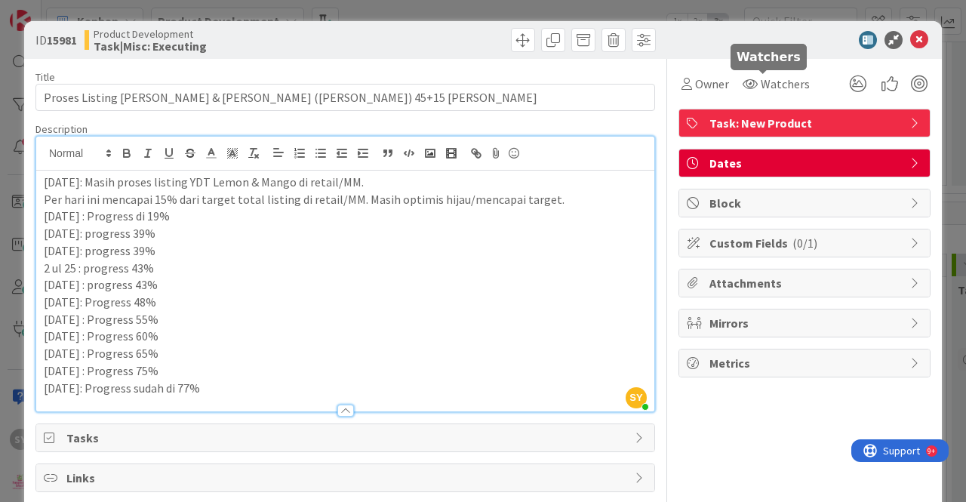
click at [910, 40] on icon at bounding box center [919, 40] width 18 height 18
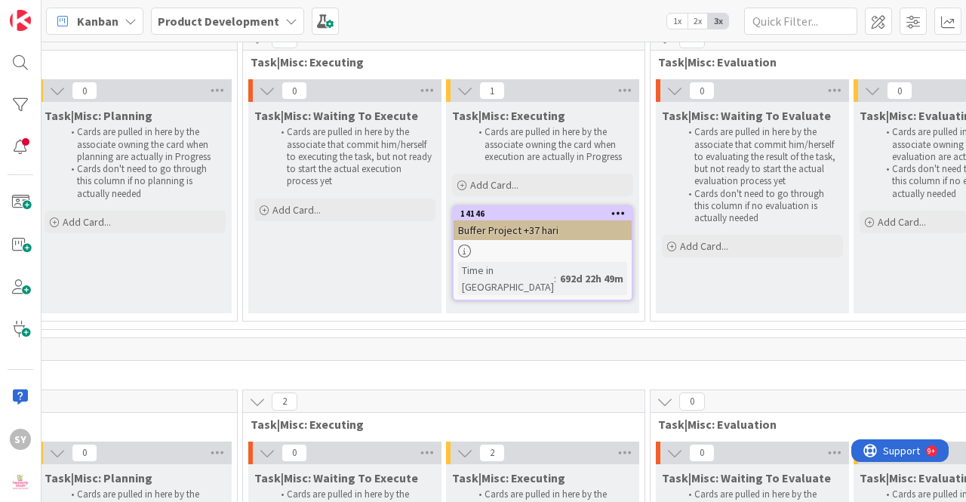
scroll to position [12321, 866]
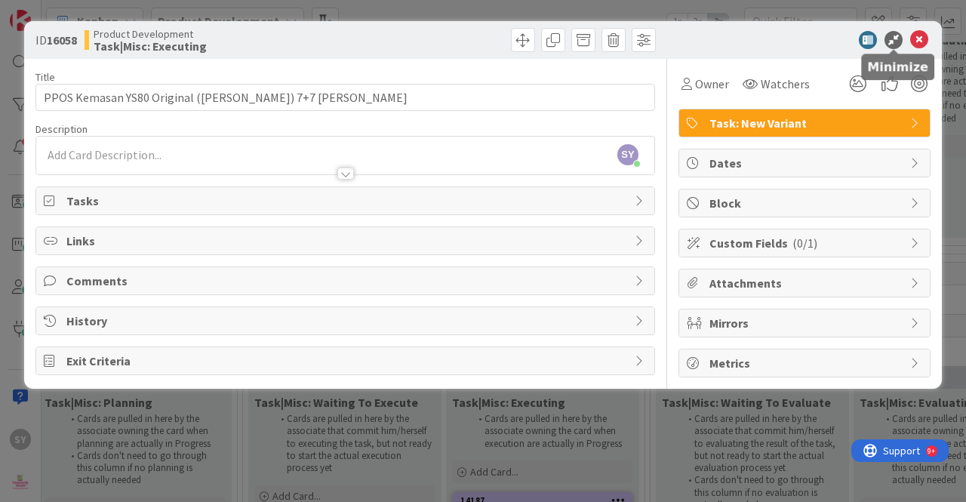
click at [918, 34] on icon at bounding box center [919, 40] width 18 height 18
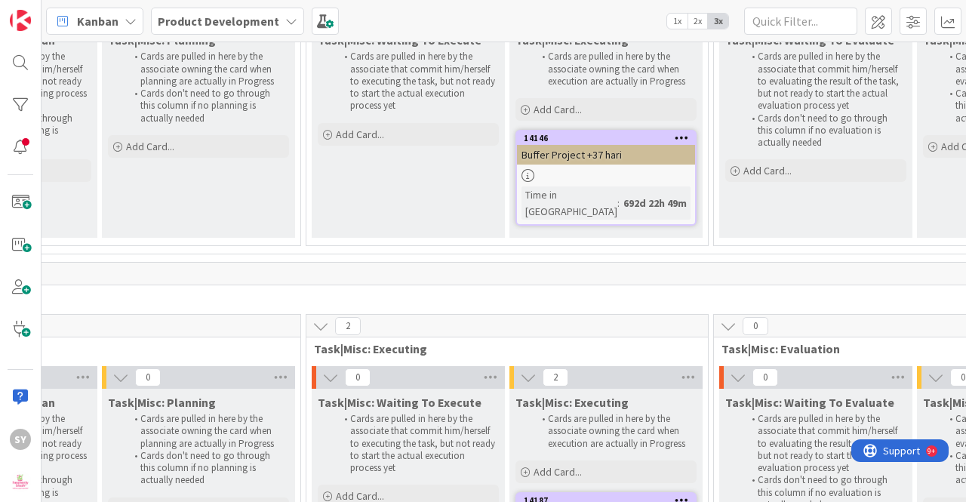
scroll to position [12321, 907]
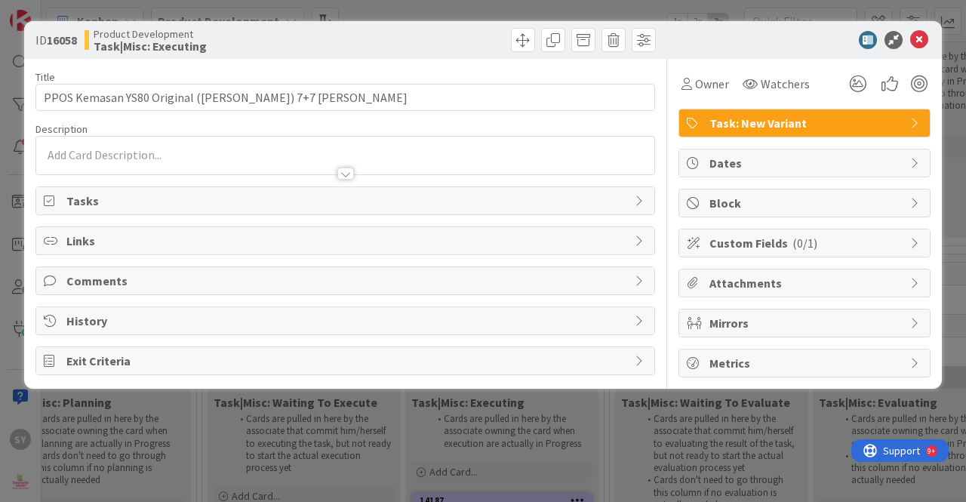
click at [344, 172] on div at bounding box center [345, 174] width 17 height 12
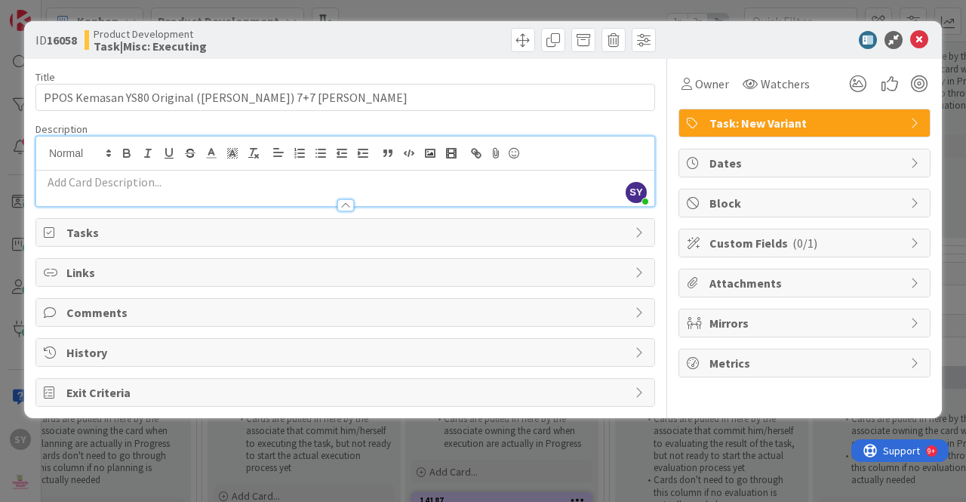
click at [349, 177] on p at bounding box center [345, 182] width 603 height 17
click at [918, 35] on icon at bounding box center [919, 40] width 18 height 18
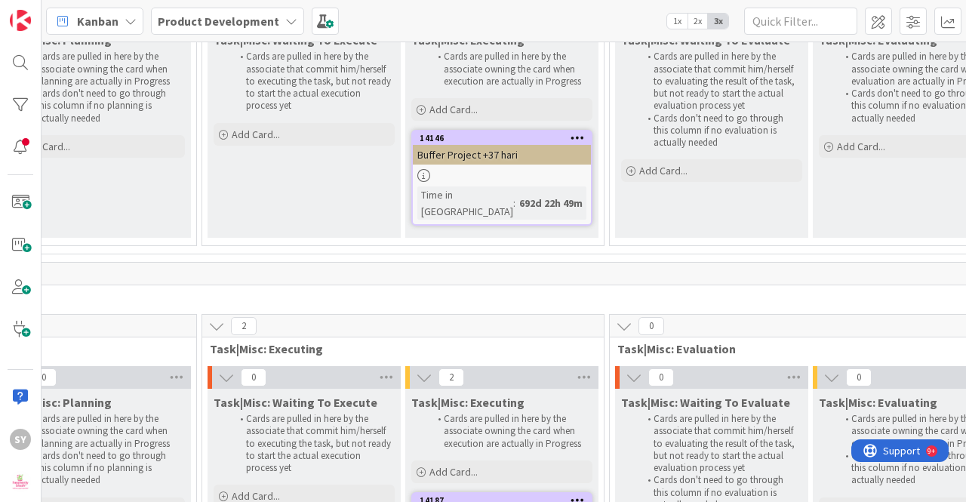
drag, startPoint x: 521, startPoint y: 396, endPoint x: 510, endPoint y: 408, distance: 16.0
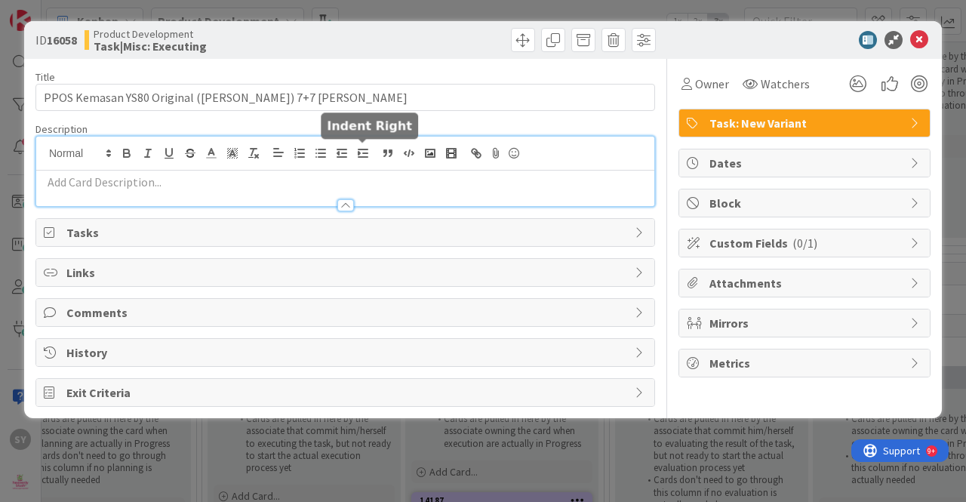
click at [355, 150] on div at bounding box center [345, 171] width 618 height 69
click at [298, 176] on p at bounding box center [345, 182] width 603 height 17
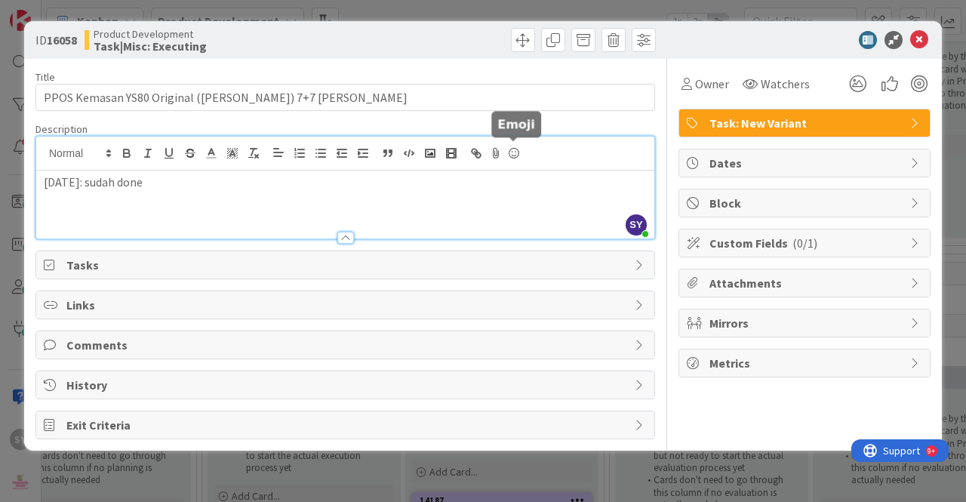
click at [918, 47] on icon at bounding box center [919, 40] width 18 height 18
click at [917, 40] on icon at bounding box center [919, 40] width 18 height 18
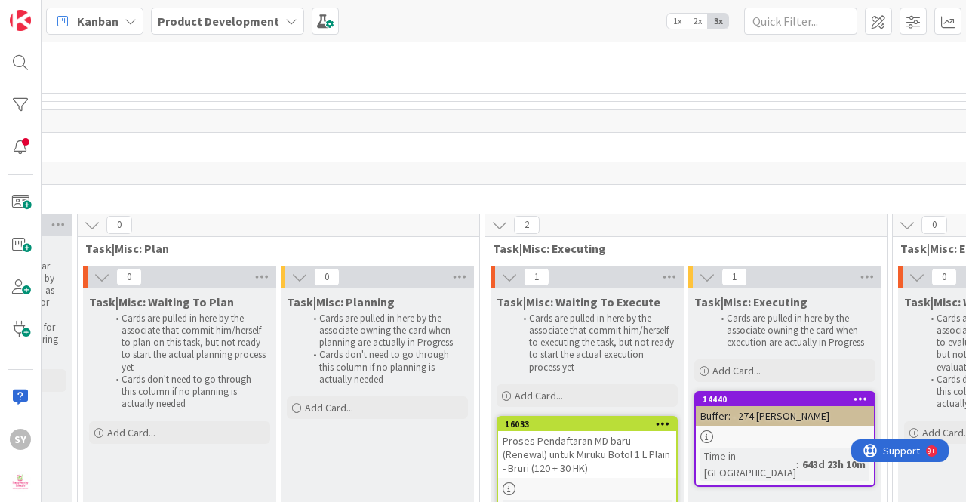
scroll to position [4076, 1826]
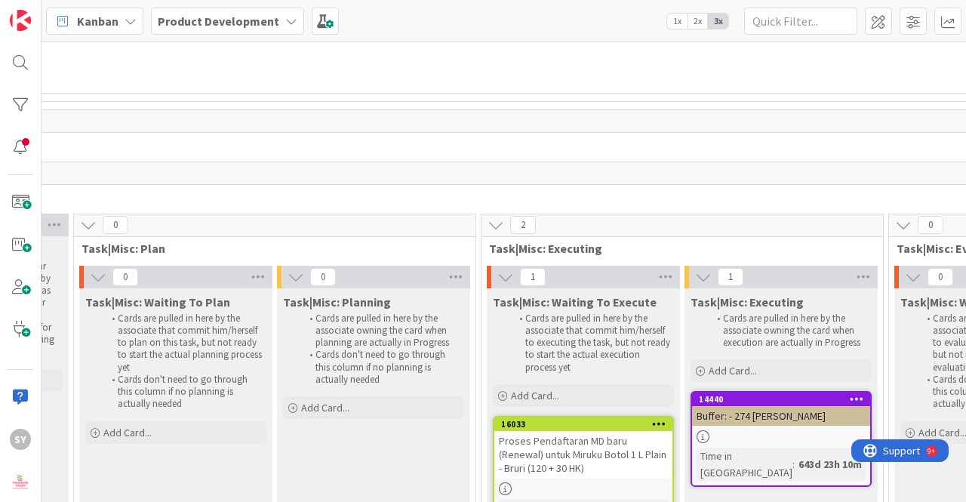
click at [599, 431] on div "Proses Pendaftaran MD baru (Renewal) untuk Miruku Botol 1 L Plain - Bruri (120 …" at bounding box center [583, 454] width 178 height 47
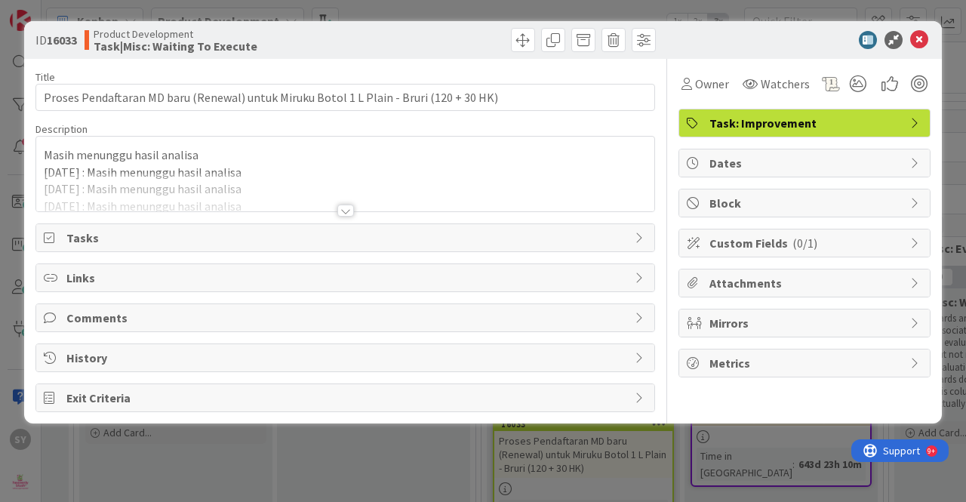
click at [343, 216] on div "Title 87 / 128 Proses Pendaftaran MD baru (Renewal) untuk Miruku Botol 1 L Plai…" at bounding box center [345, 235] width 620 height 353
click at [352, 208] on div at bounding box center [345, 211] width 17 height 12
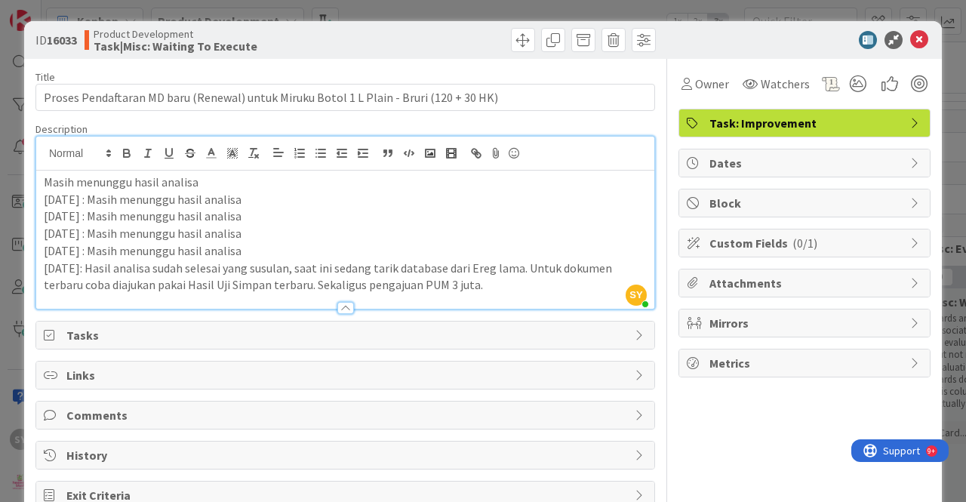
click at [526, 288] on p "[DATE]: Hasil analisa sudah selesai yang susulan, saat ini sedang tarik databas…" at bounding box center [345, 277] width 603 height 34
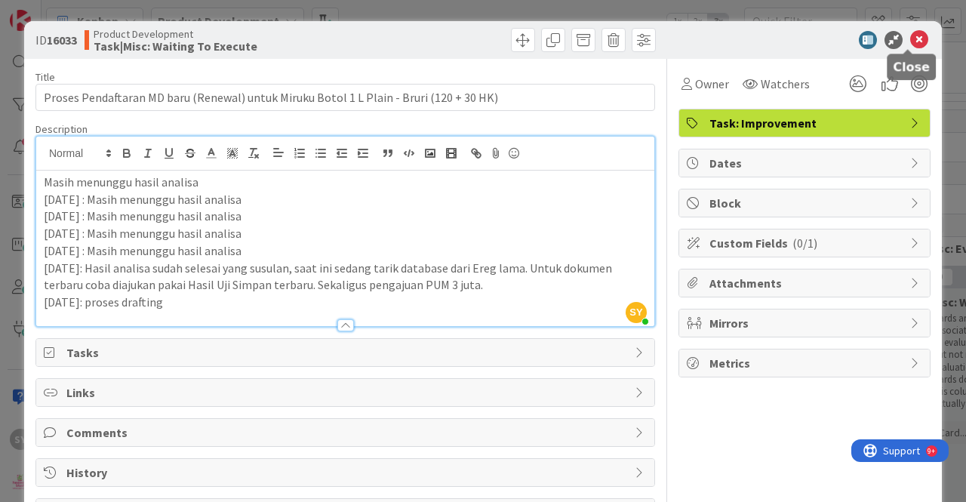
click at [910, 42] on icon at bounding box center [919, 40] width 18 height 18
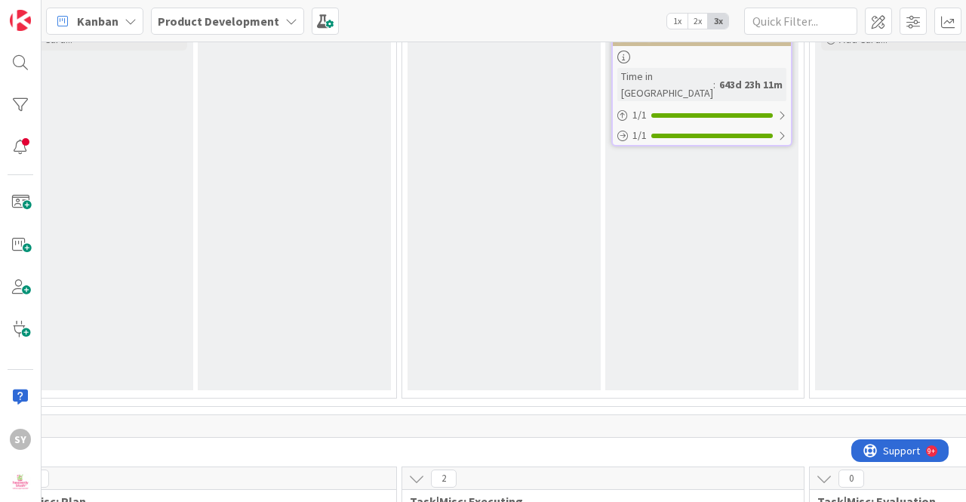
scroll to position [6718, 706]
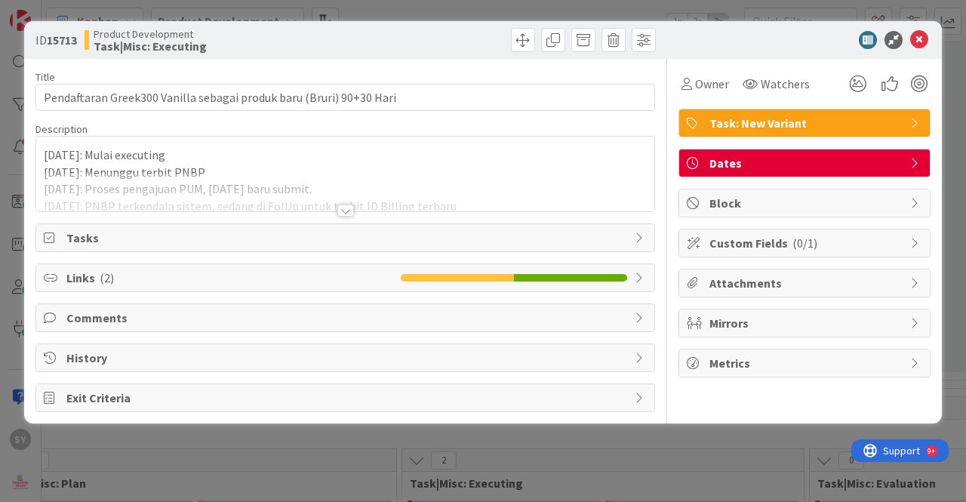
click at [346, 208] on div at bounding box center [345, 211] width 17 height 12
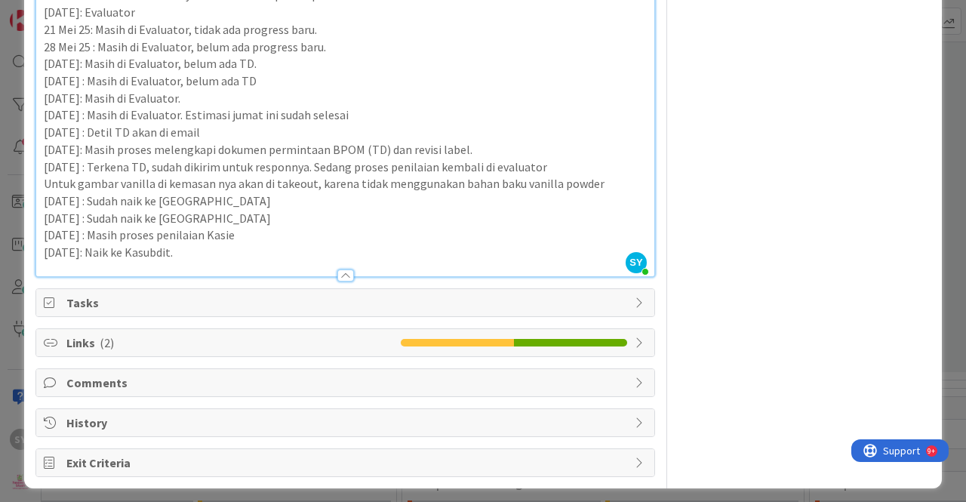
scroll to position [413, 0]
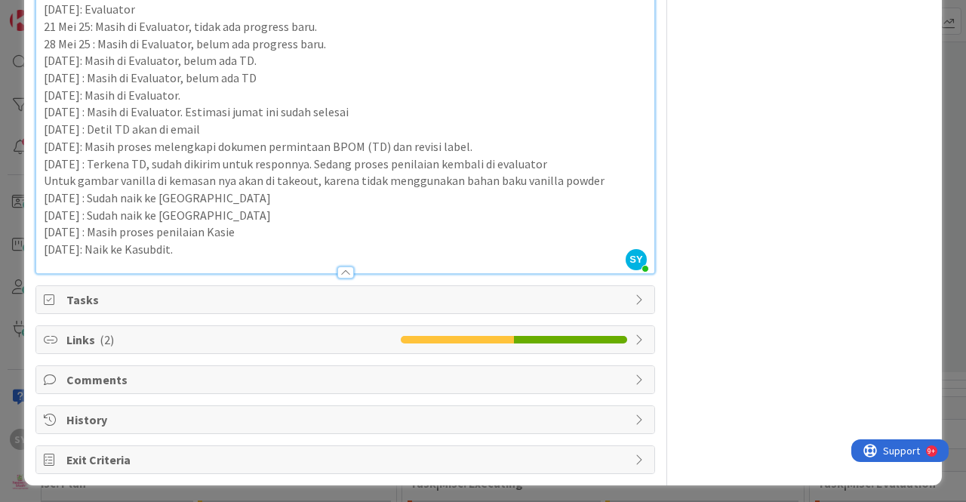
click at [269, 244] on p "[DATE]: Naik ke Kasubdit." at bounding box center [345, 249] width 603 height 17
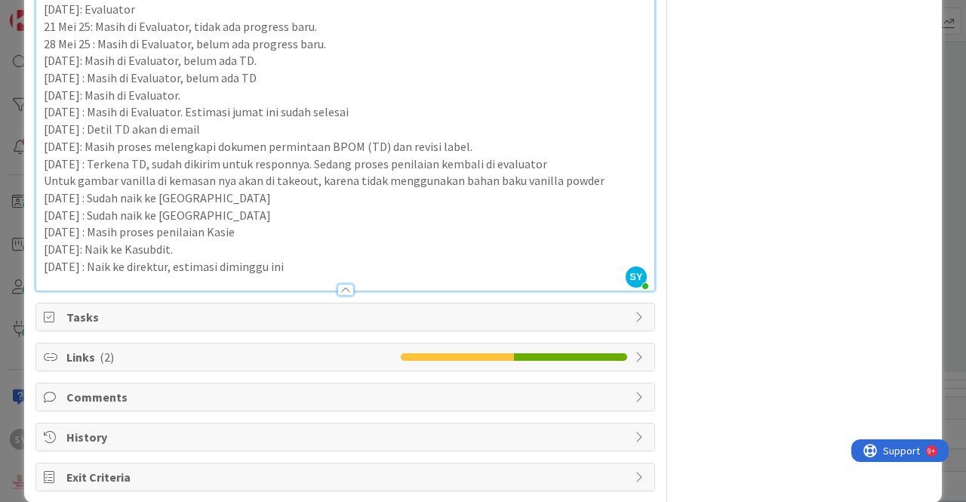
click at [235, 263] on p "[DATE] : Naik ke direktur, estimasi diminggu ini" at bounding box center [345, 266] width 603 height 17
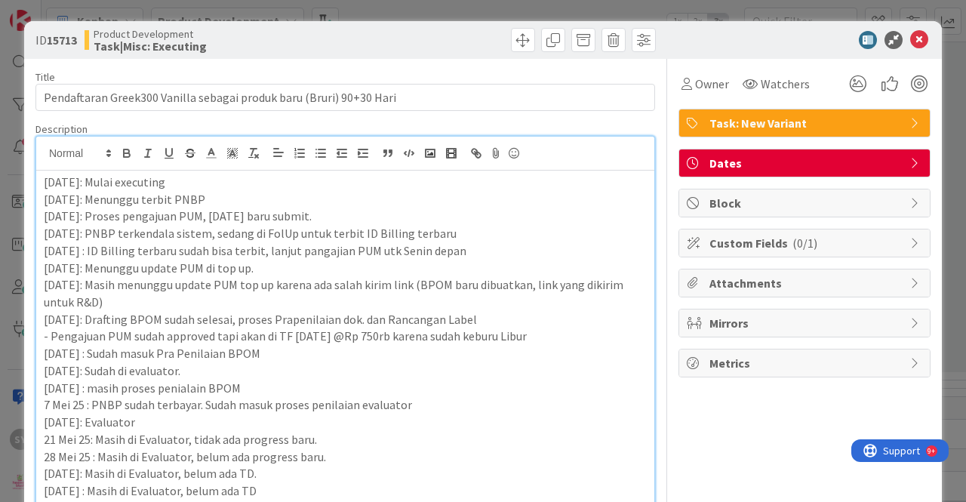
scroll to position [0, 0]
click at [912, 35] on icon at bounding box center [919, 40] width 18 height 18
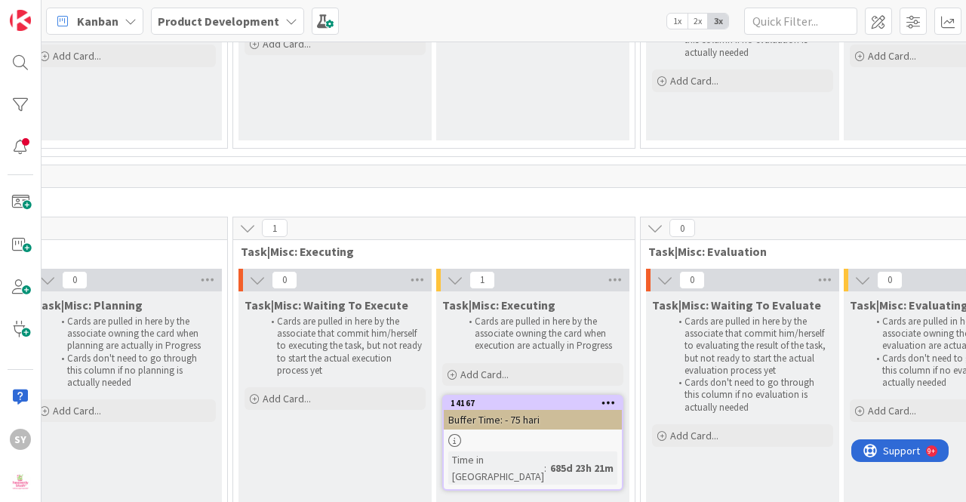
scroll to position [13290, 883]
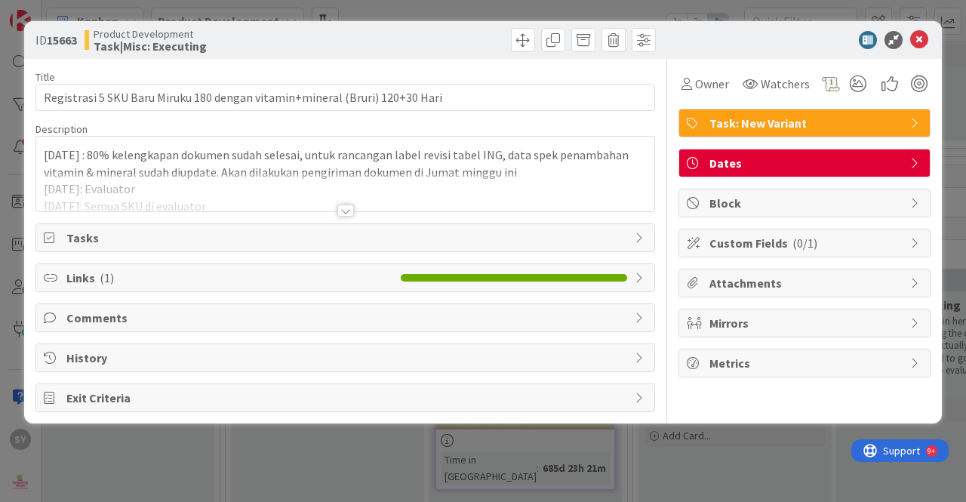
click at [341, 205] on div at bounding box center [345, 211] width 17 height 12
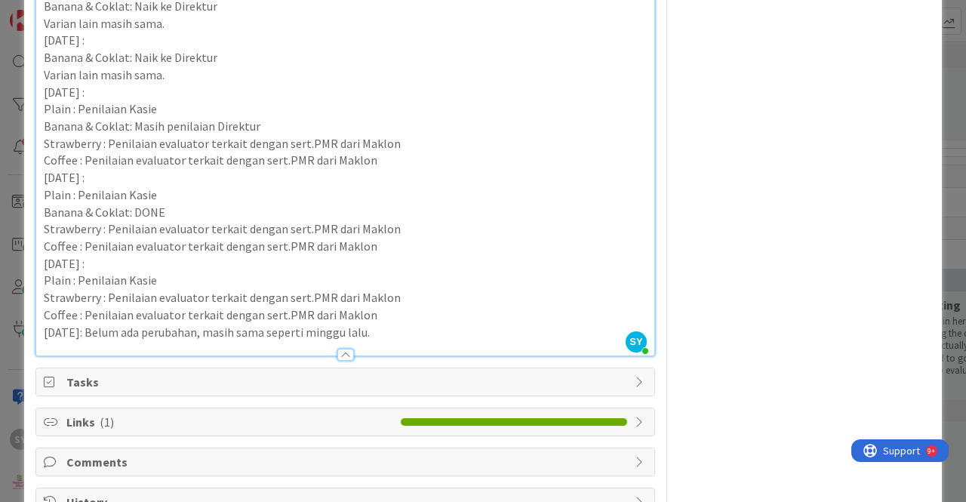
scroll to position [1208, 0]
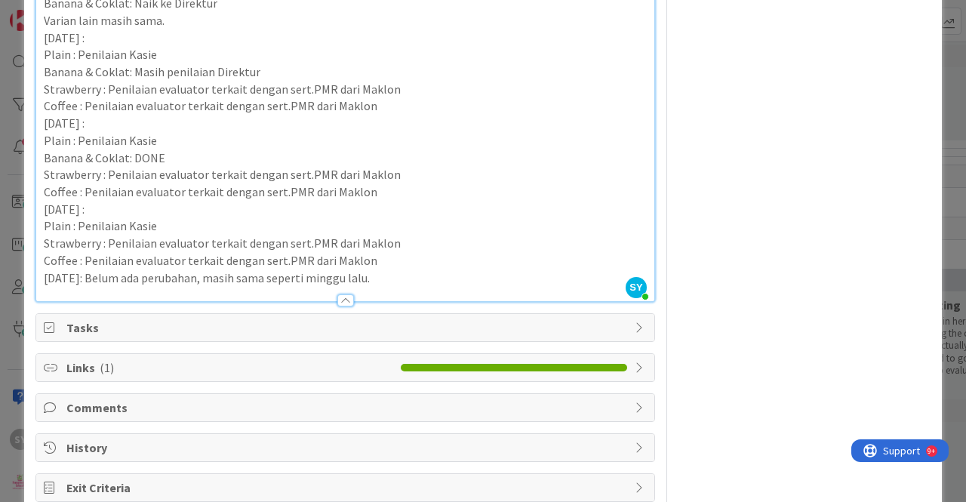
click at [414, 256] on p "Coffee : Penilaian evaluator terkait dengan sert.PMR dari Maklon" at bounding box center [345, 260] width 603 height 17
click at [417, 279] on p "[DATE]: Belum ada perubahan, masih sama seperti minggu lalu." at bounding box center [345, 277] width 603 height 17
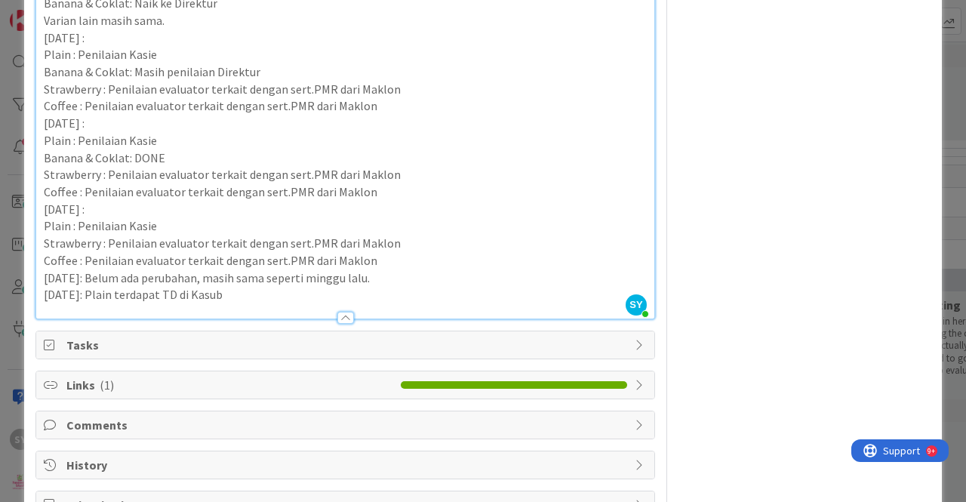
click at [424, 282] on p "[DATE]: Belum ada perubahan, masih sama seperti minggu lalu." at bounding box center [345, 277] width 603 height 17
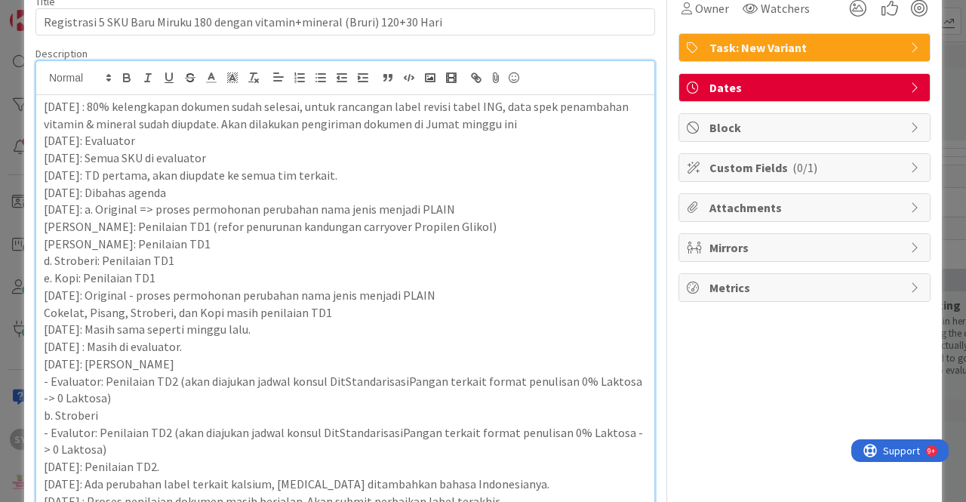
scroll to position [0, 0]
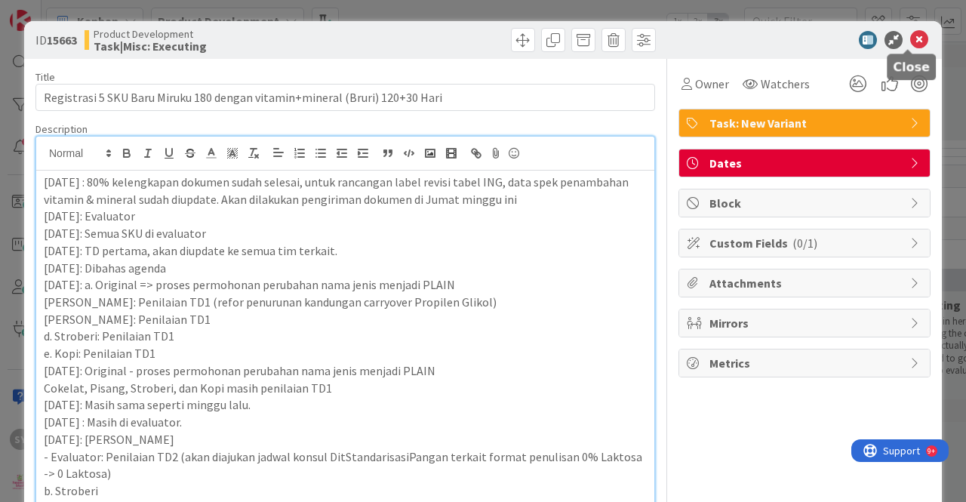
click at [910, 35] on icon at bounding box center [919, 40] width 18 height 18
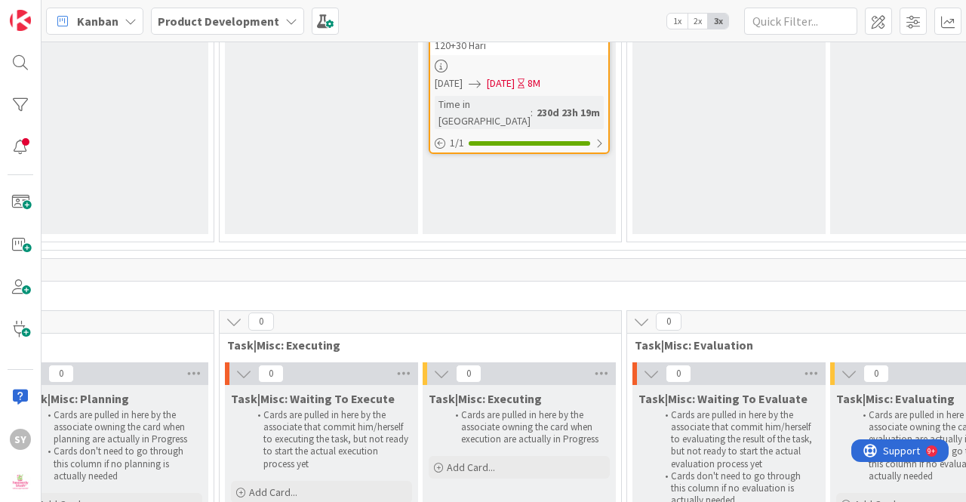
scroll to position [14271, 889]
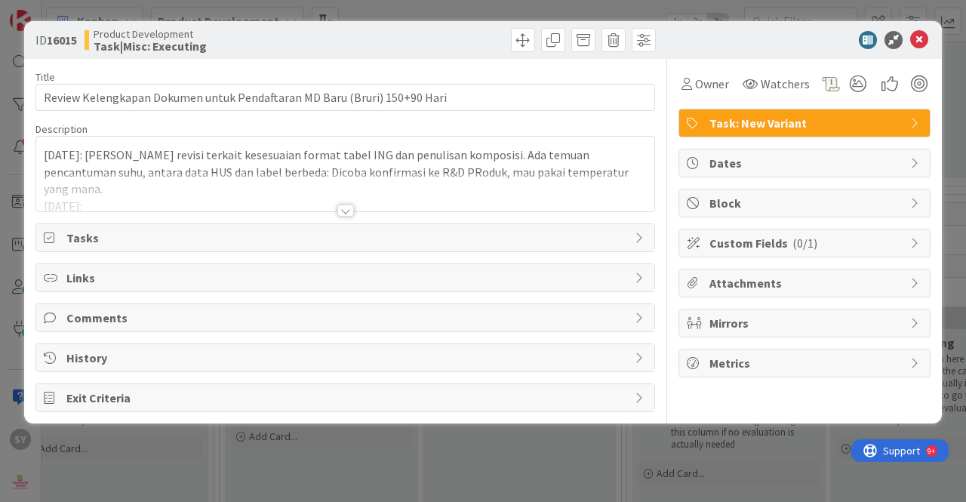
click at [343, 214] on div at bounding box center [345, 211] width 17 height 12
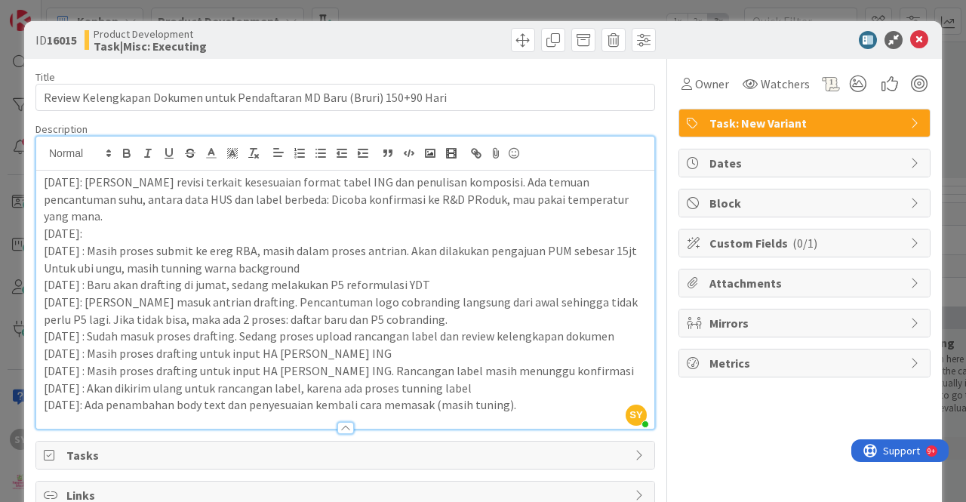
click at [534, 396] on p "[DATE]: Ada penambahan body text dan penyesuaian kembali cara memasak (masih tu…" at bounding box center [345, 404] width 603 height 17
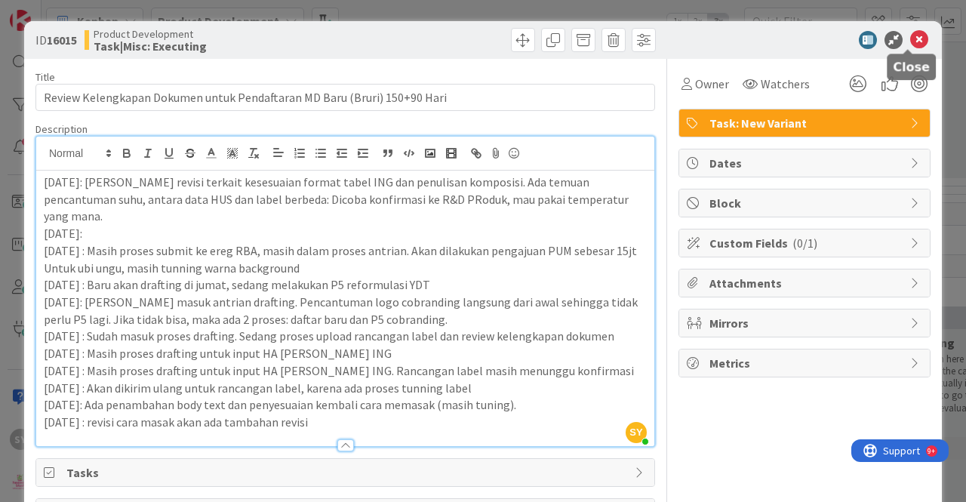
click at [910, 40] on icon at bounding box center [919, 40] width 18 height 18
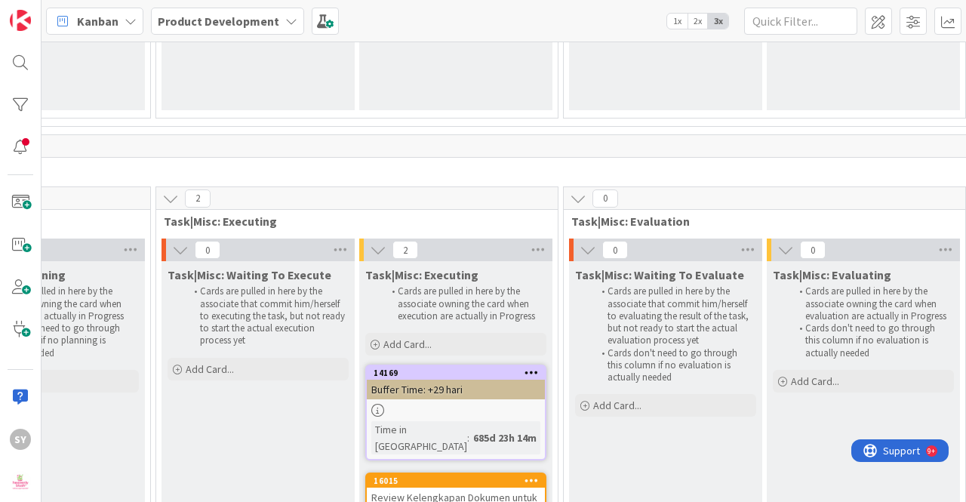
scroll to position [14799, 953]
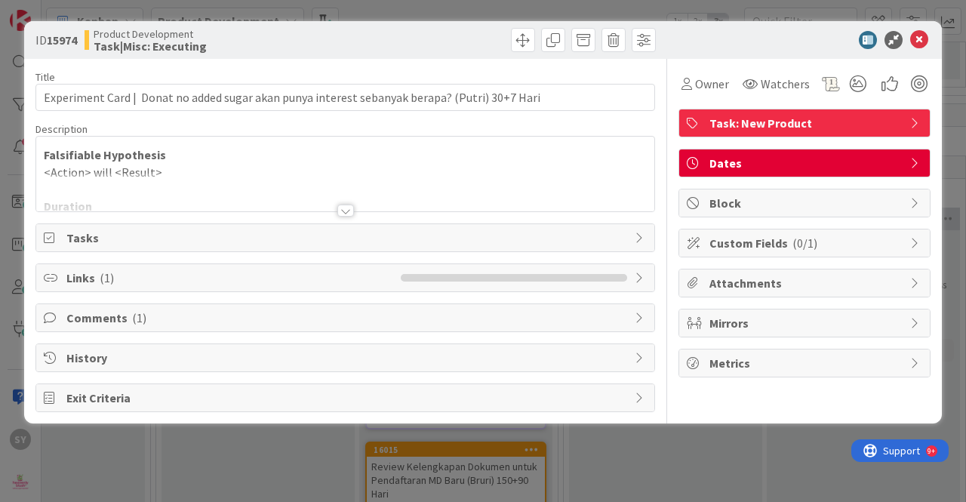
click at [344, 208] on div at bounding box center [345, 211] width 17 height 12
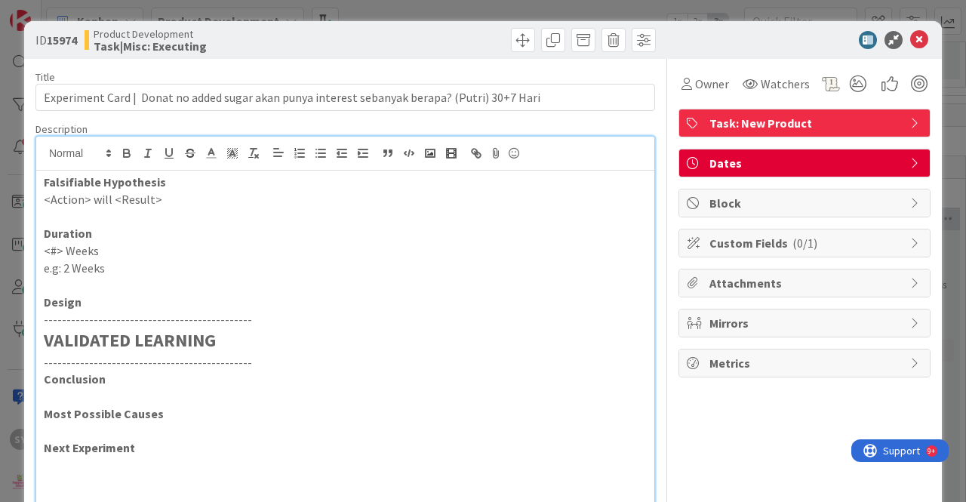
scroll to position [377, 0]
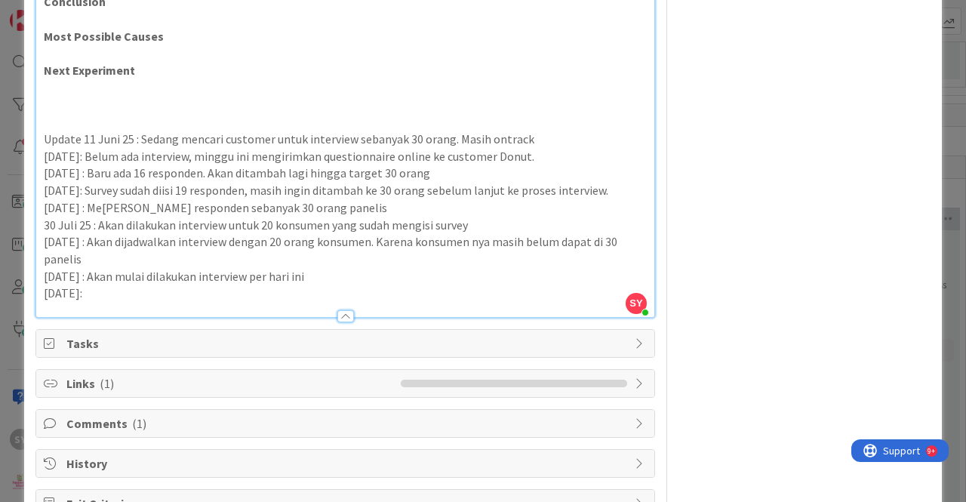
click at [276, 291] on p "[DATE]:" at bounding box center [345, 293] width 603 height 17
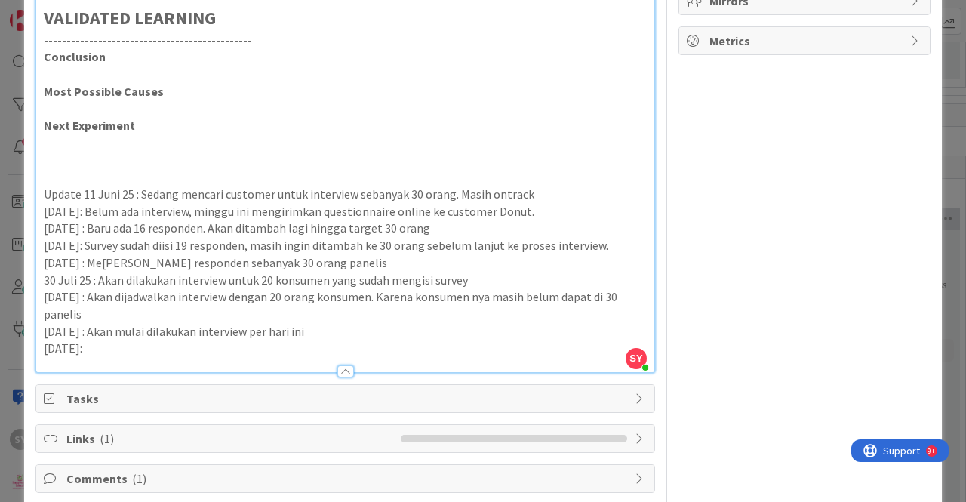
scroll to position [421, 0]
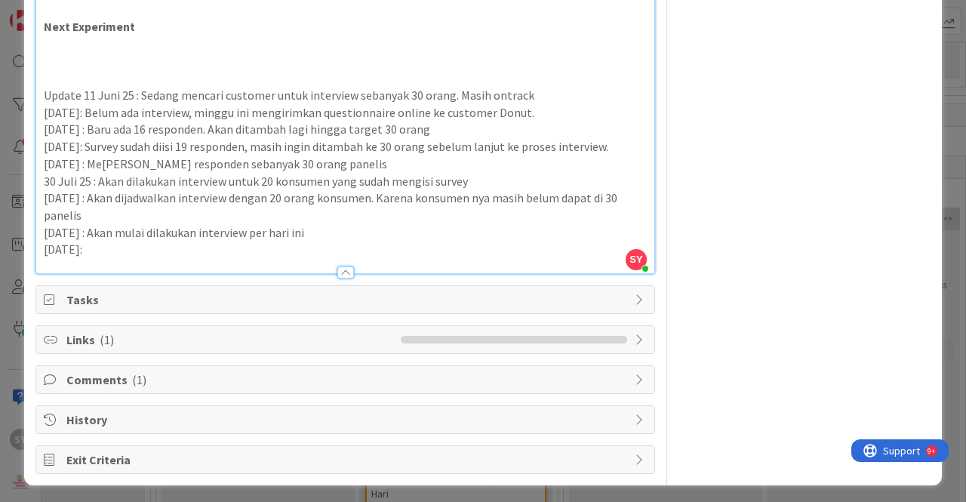
click at [54, 247] on p "[DATE]:" at bounding box center [345, 249] width 603 height 17
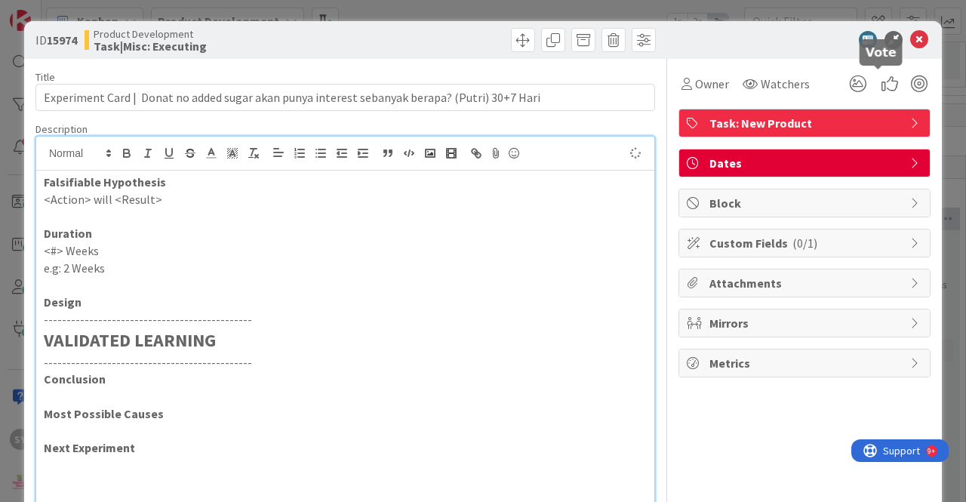
click at [911, 40] on icon at bounding box center [919, 40] width 18 height 18
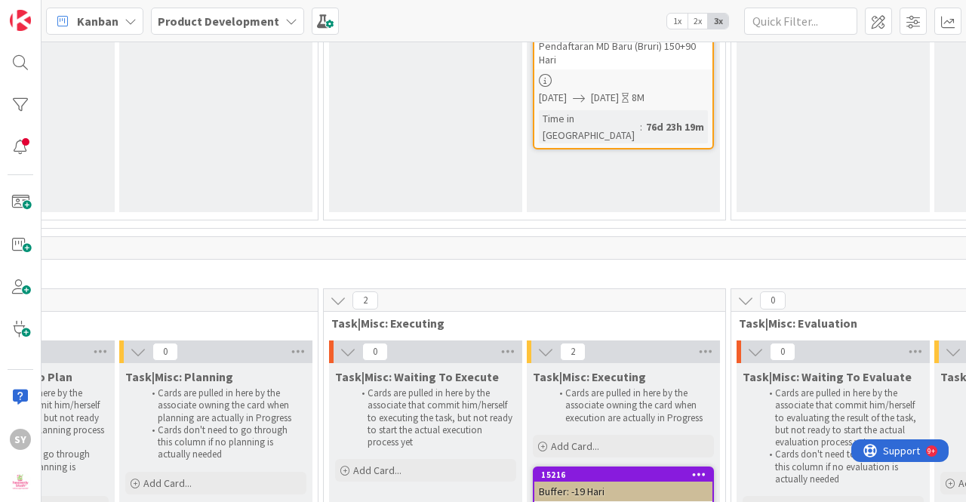
scroll to position [15328, 785]
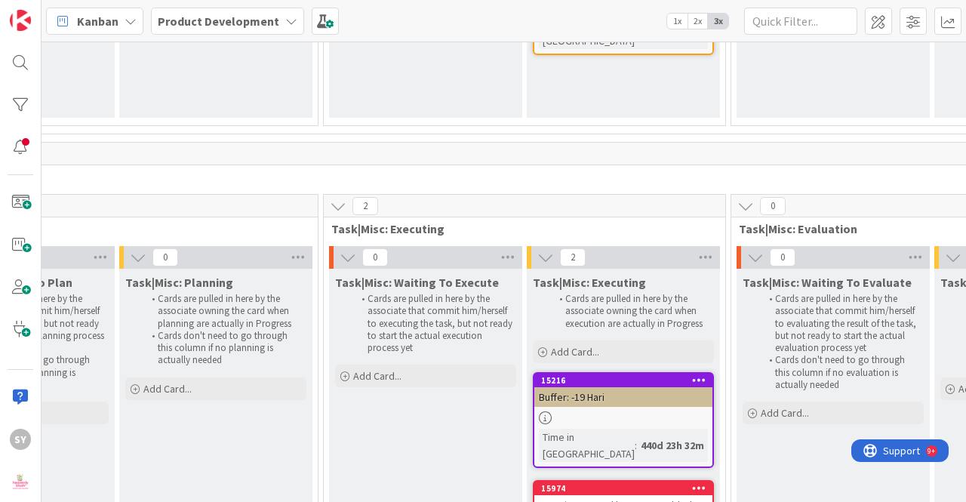
drag, startPoint x: 648, startPoint y: 285, endPoint x: 642, endPoint y: 268, distance: 17.4
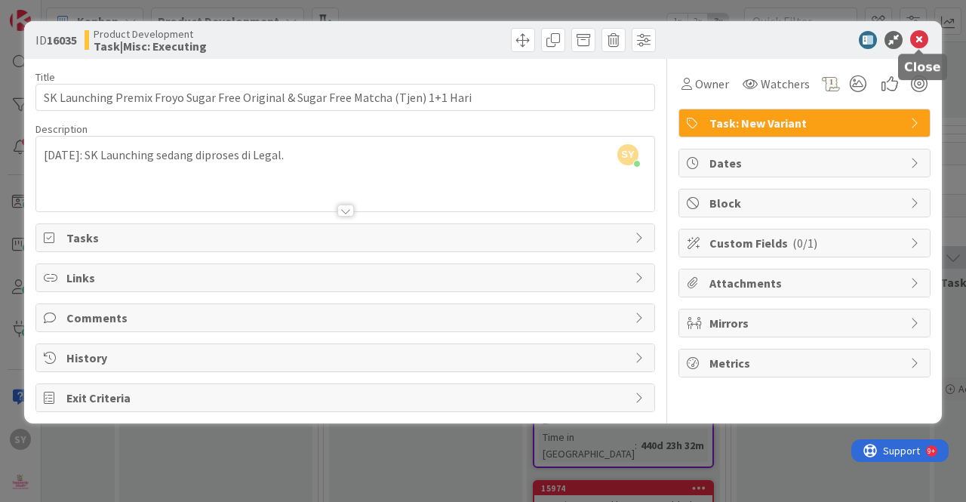
click at [919, 41] on icon at bounding box center [919, 40] width 18 height 18
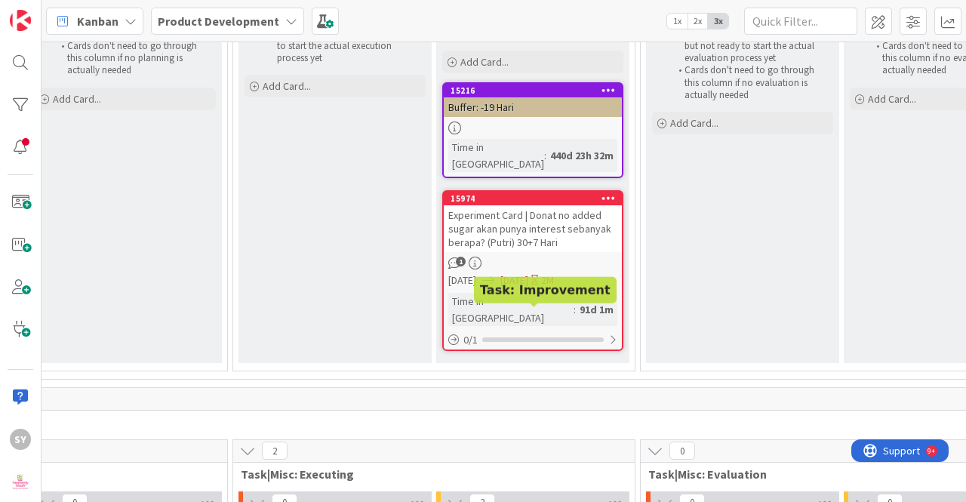
scroll to position [15705, 876]
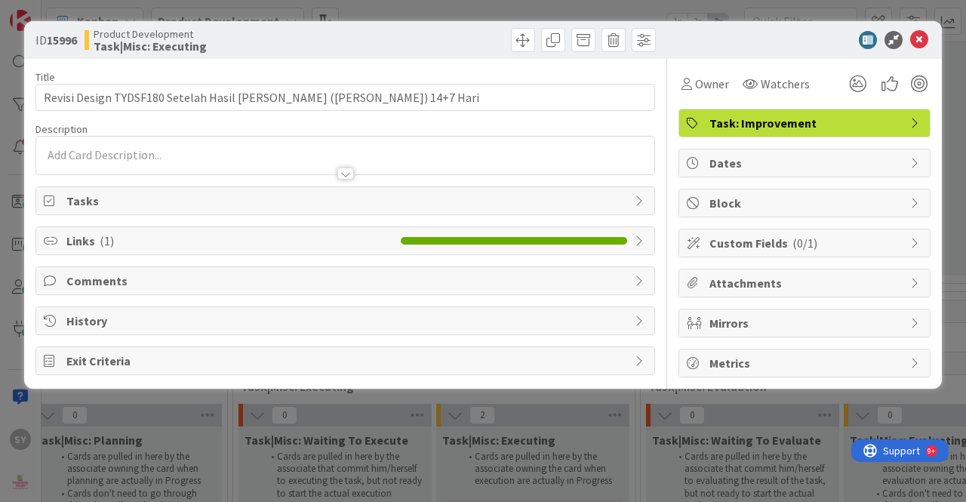
click at [350, 176] on div at bounding box center [345, 174] width 17 height 12
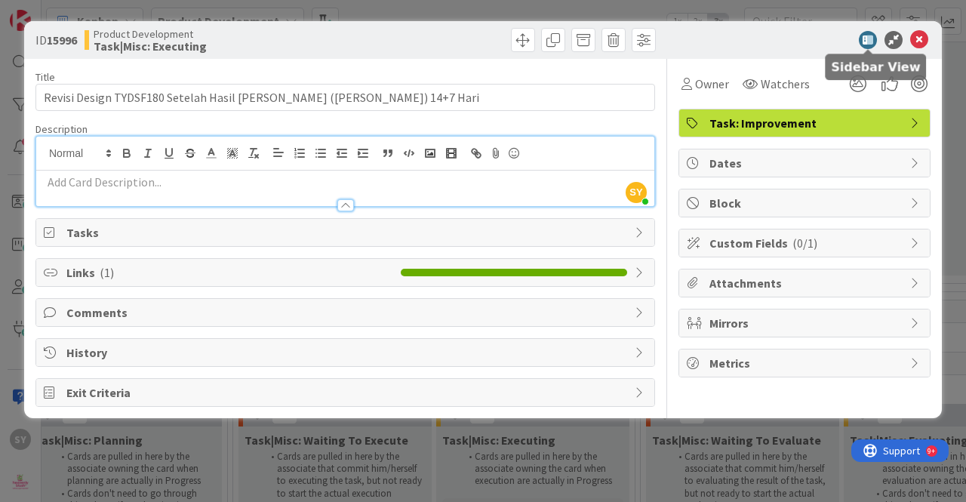
click at [916, 41] on icon at bounding box center [919, 40] width 18 height 18
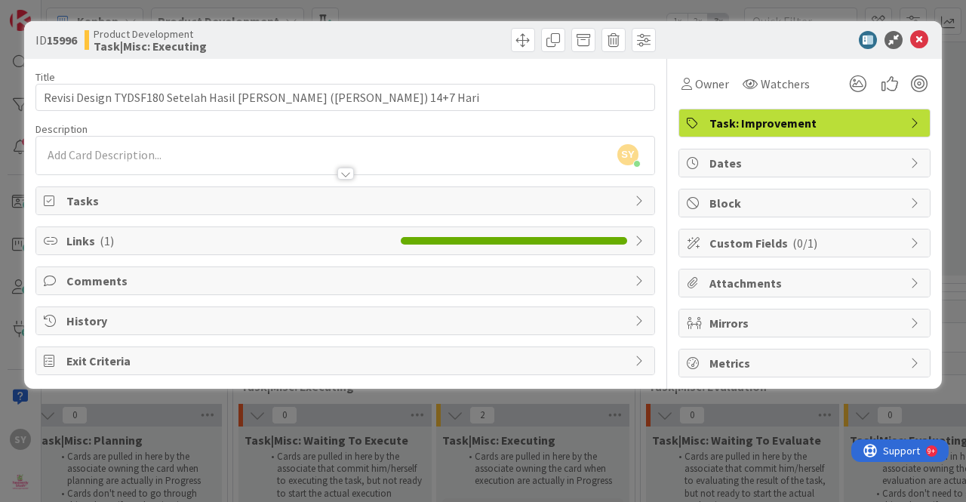
click at [345, 146] on div "SY [PERSON_NAME] just joined" at bounding box center [345, 156] width 618 height 38
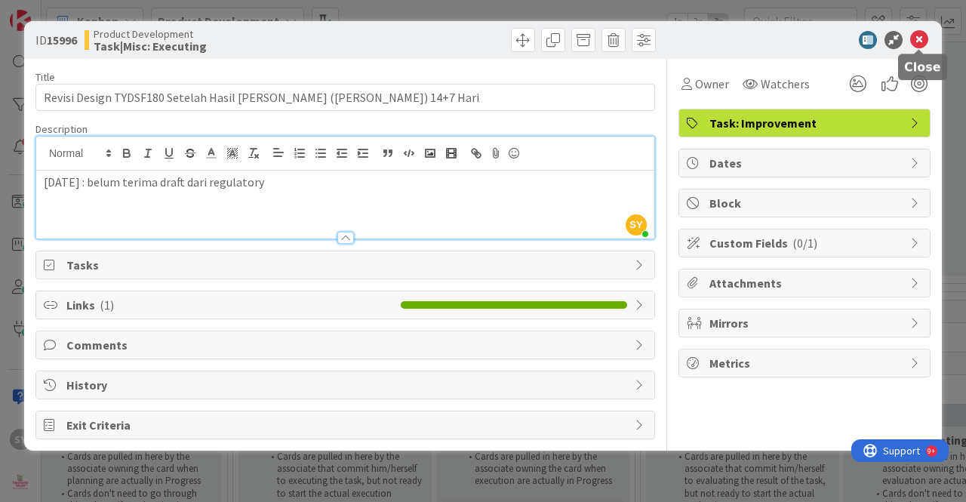
click at [920, 39] on icon at bounding box center [919, 40] width 18 height 18
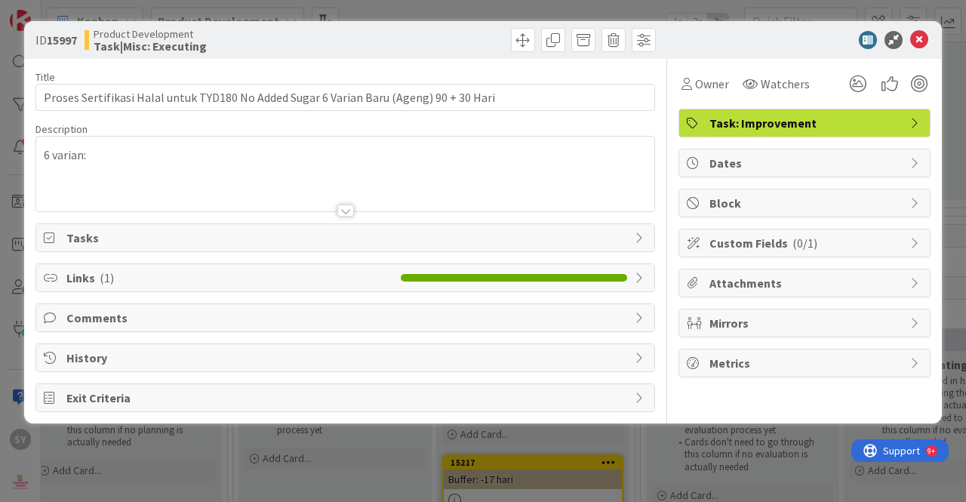
click at [283, 162] on div "6 varian:" at bounding box center [345, 174] width 618 height 75
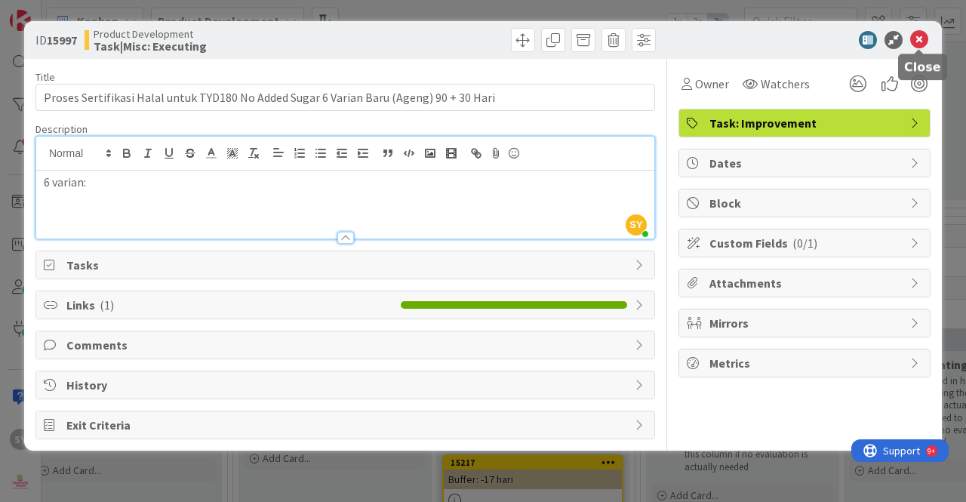
click at [919, 39] on icon at bounding box center [919, 40] width 18 height 18
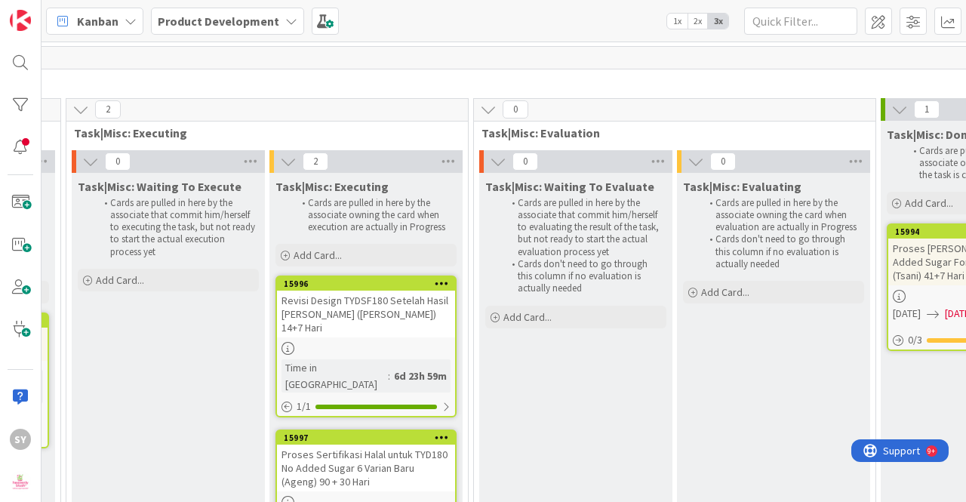
scroll to position [16611, 1042]
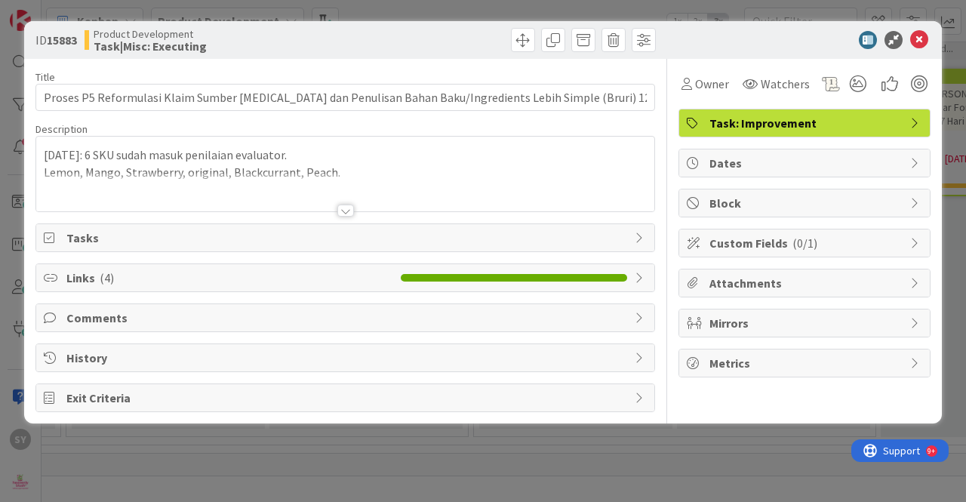
click at [347, 206] on div at bounding box center [345, 211] width 17 height 12
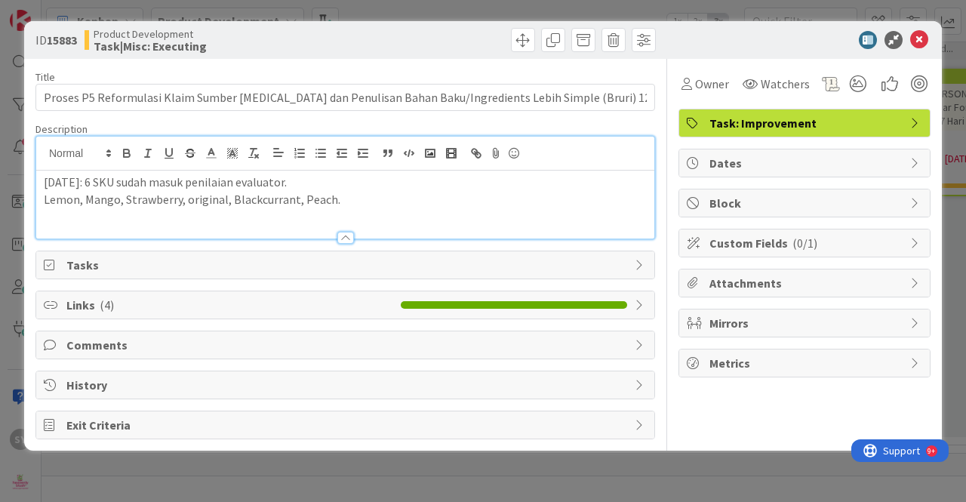
click at [360, 202] on p "Lemon, Mango, Strawberry, original, Blackcurrant, Peach." at bounding box center [345, 199] width 603 height 17
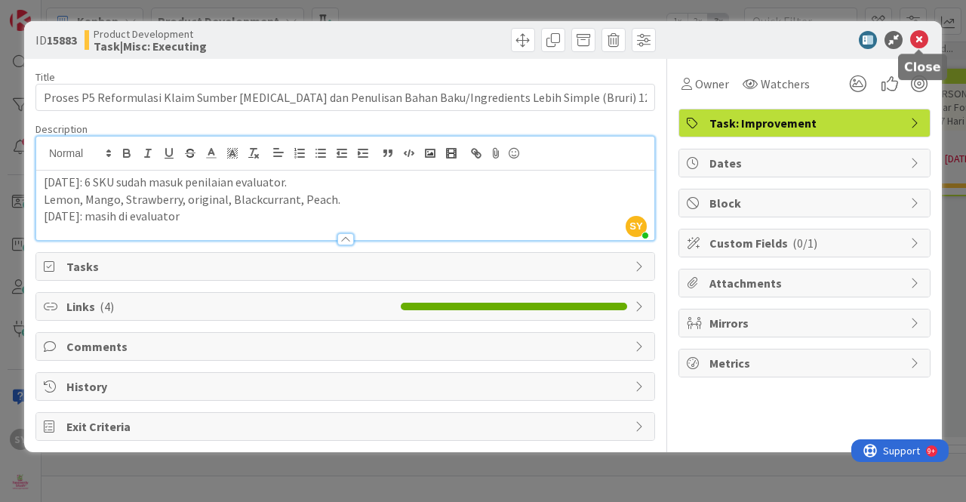
click at [920, 43] on icon at bounding box center [919, 40] width 18 height 18
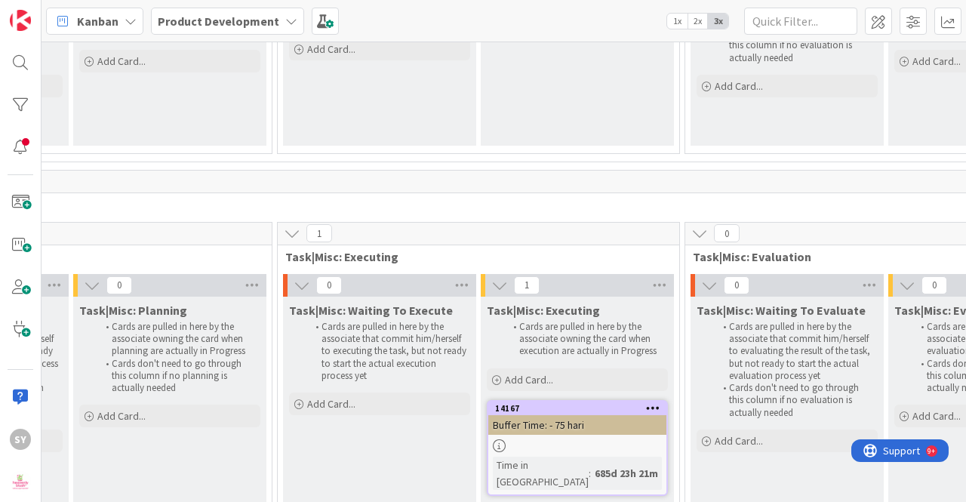
scroll to position [13284, 885]
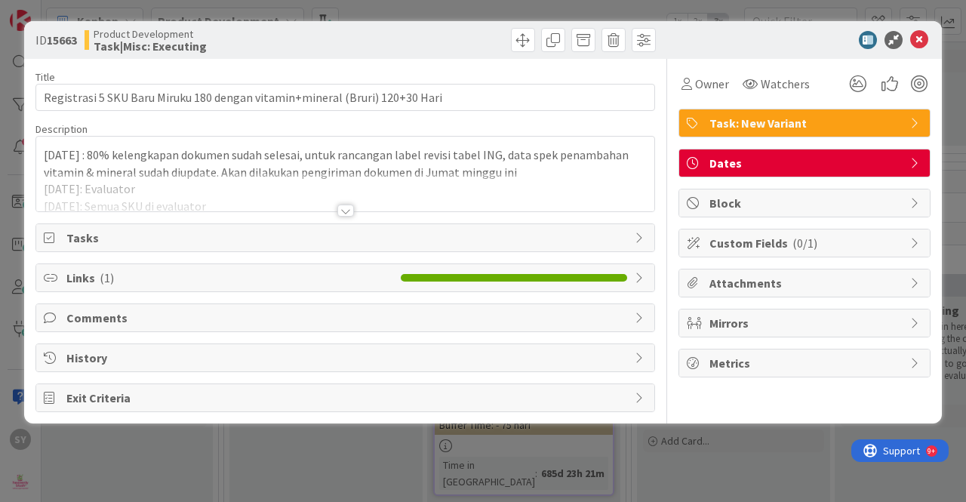
click at [347, 208] on div at bounding box center [345, 211] width 17 height 12
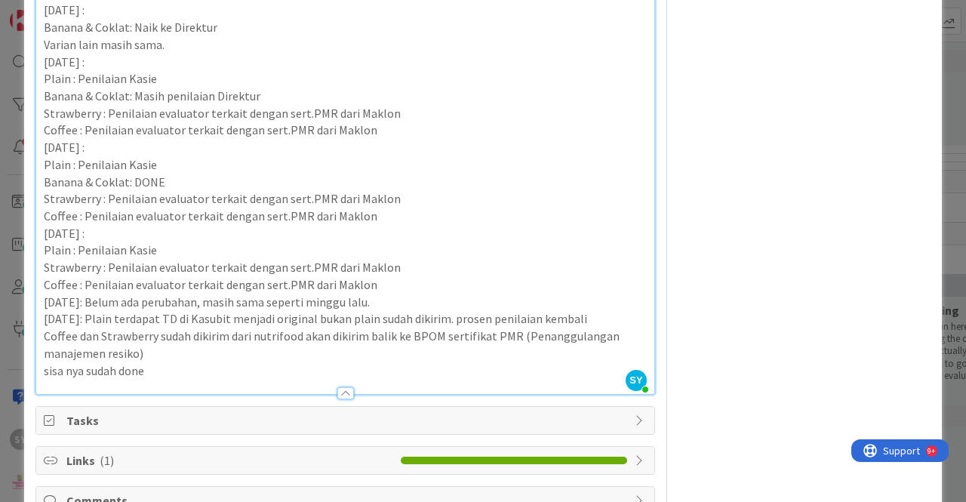
scroll to position [1304, 0]
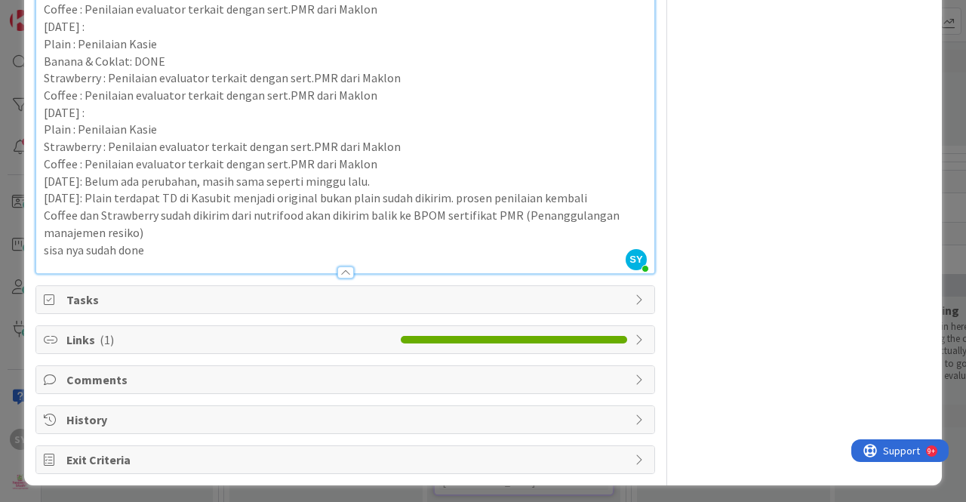
click at [341, 272] on div at bounding box center [345, 272] width 17 height 12
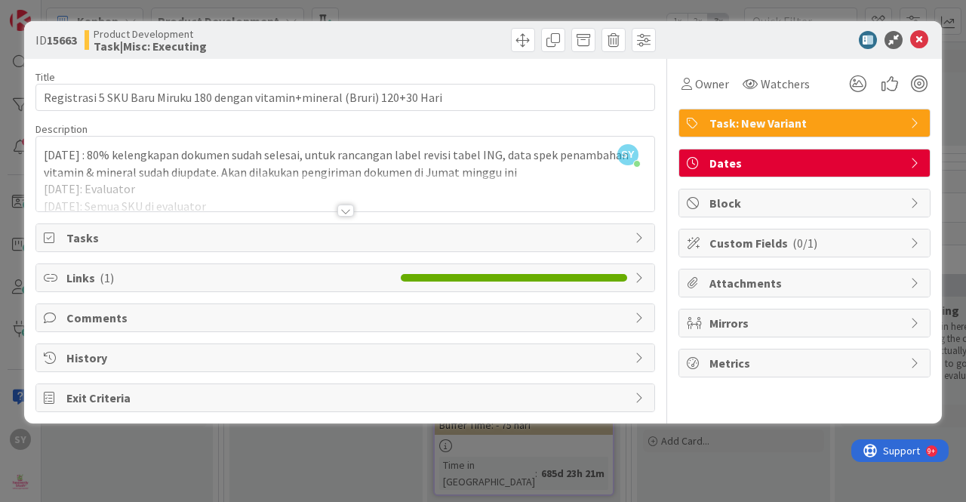
click at [348, 206] on div at bounding box center [345, 211] width 17 height 12
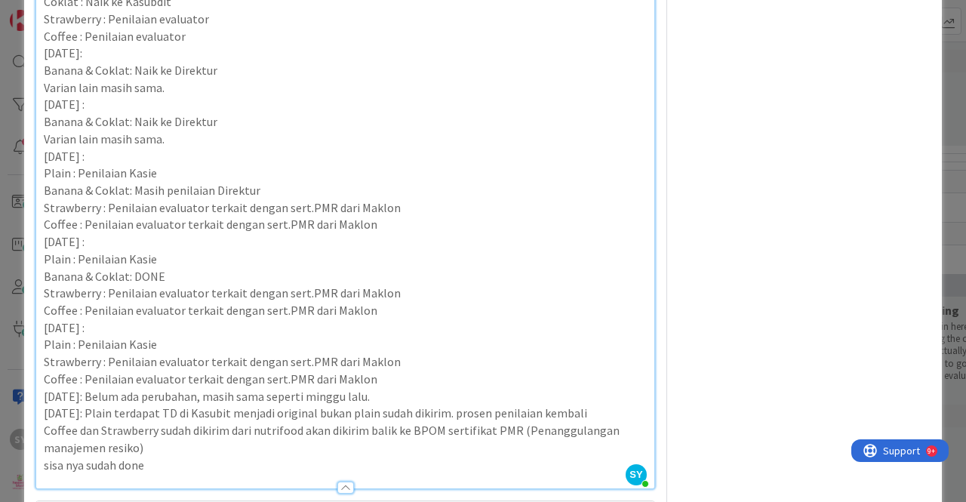
scroll to position [1304, 0]
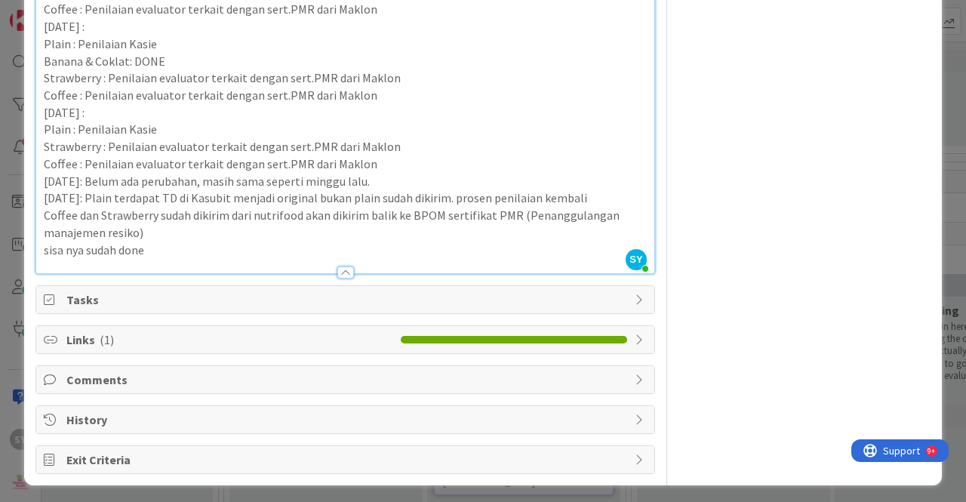
click at [495, 197] on p "[DATE]: Plain terdapat TD di Kasubit menjadi original bukan plain sudah dikirim…" at bounding box center [345, 197] width 603 height 17
click at [452, 195] on p "[DATE]: Plain terdapat TD di Kasubit menjadi original bukan plain sudah dikirim…" at bounding box center [345, 197] width 603 height 17
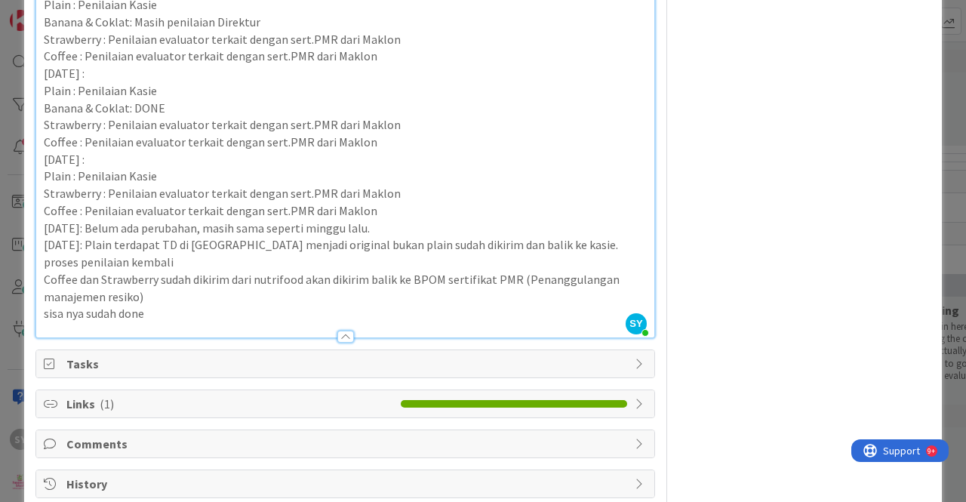
scroll to position [1322, 0]
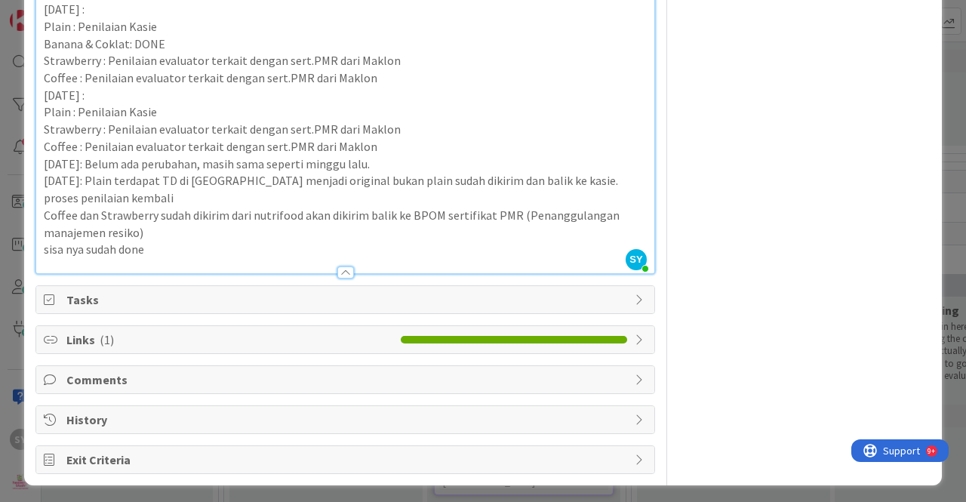
click at [228, 176] on p "[DATE]: Plain terdapat TD di [GEOGRAPHIC_DATA] menjadi original bukan plain sud…" at bounding box center [345, 189] width 603 height 34
click at [553, 177] on p "[DATE]: Plain terdapat TD di Kasubdit menjadi original bukan plain sudah dikiri…" at bounding box center [345, 189] width 603 height 34
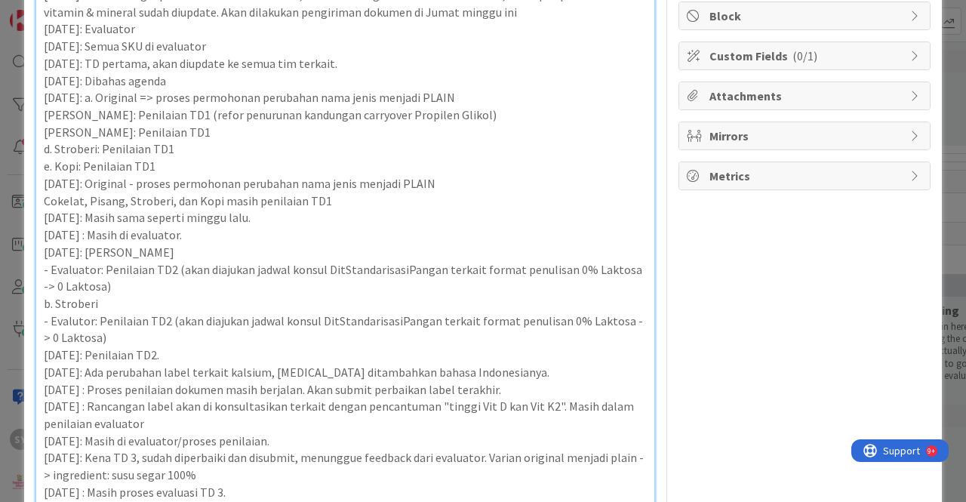
scroll to position [0, 0]
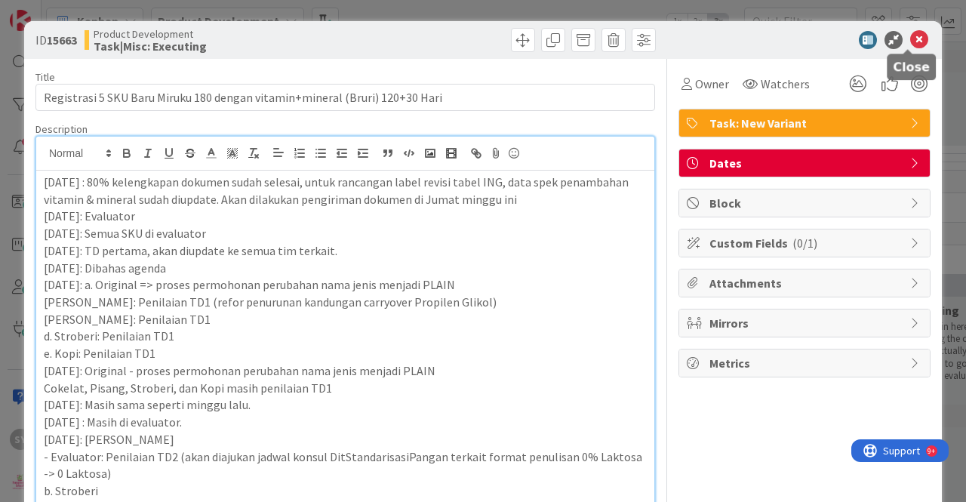
click at [912, 41] on icon at bounding box center [919, 40] width 18 height 18
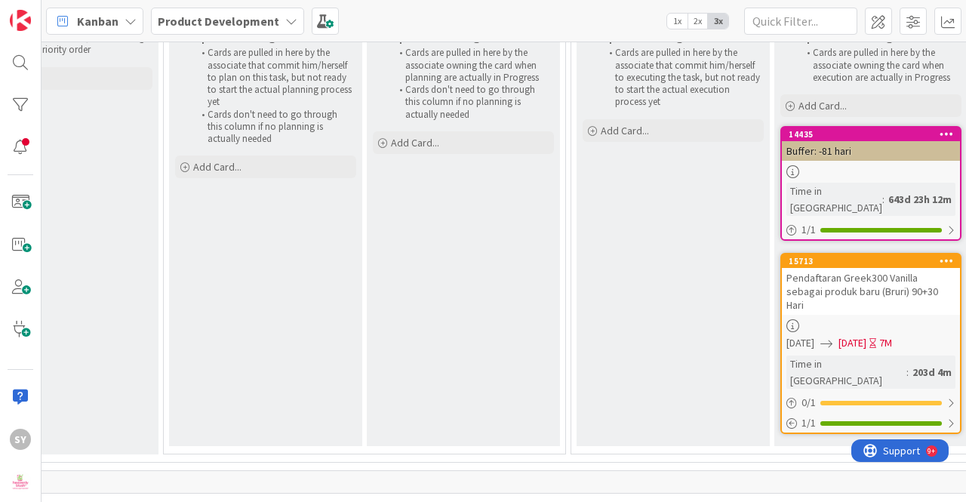
scroll to position [7218, 533]
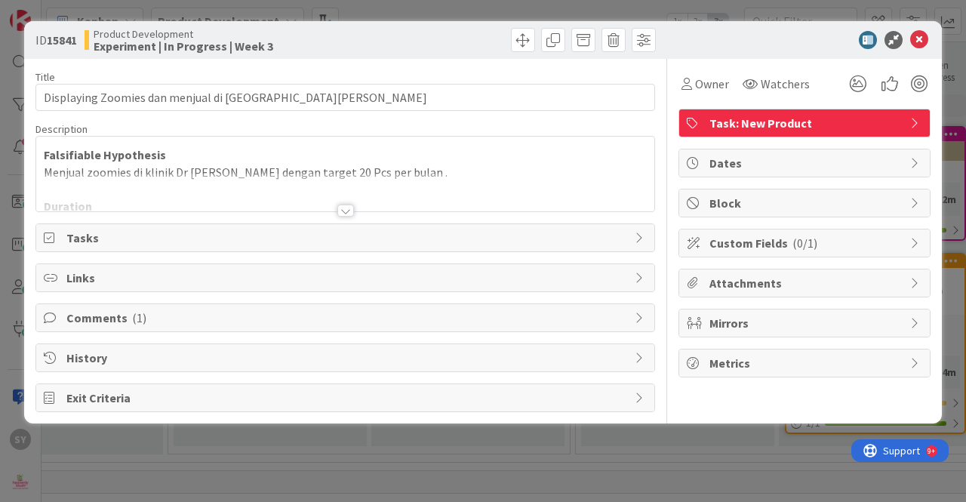
click at [341, 211] on div at bounding box center [345, 211] width 17 height 12
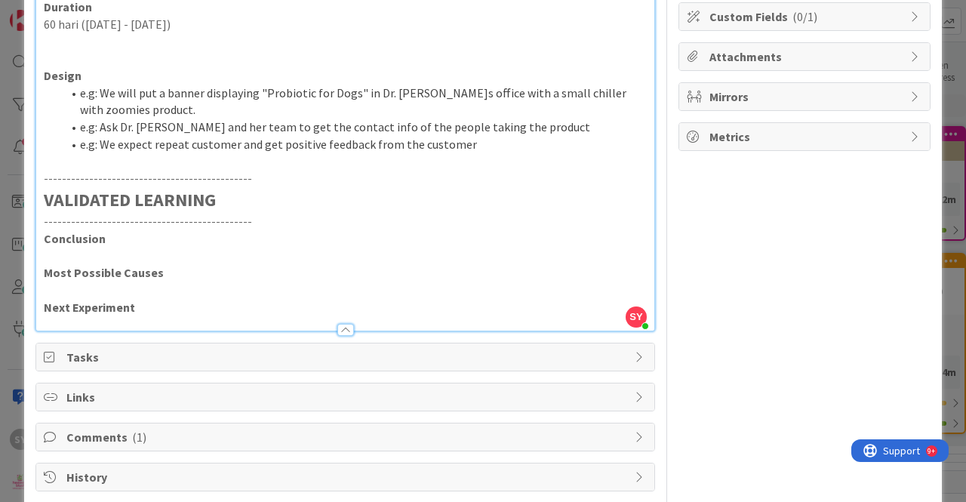
scroll to position [285, 0]
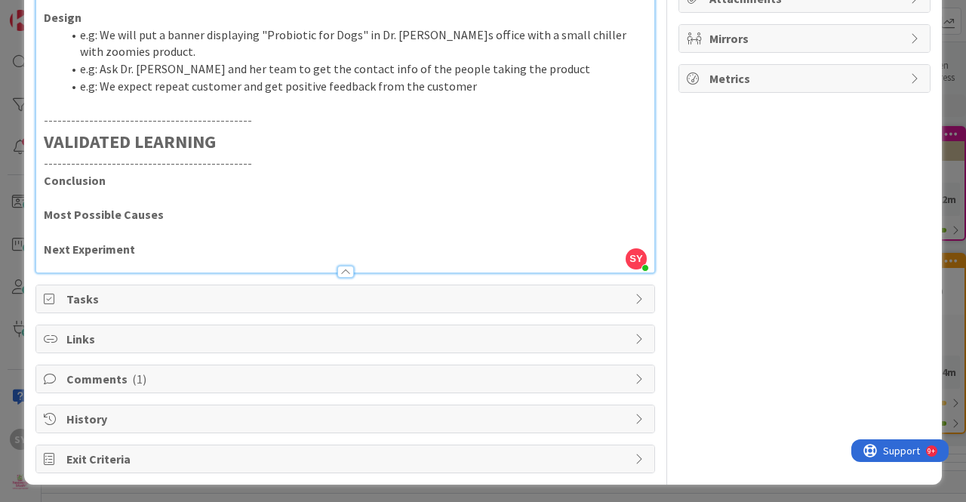
click at [273, 371] on span "Comments ( 1 )" at bounding box center [346, 379] width 561 height 18
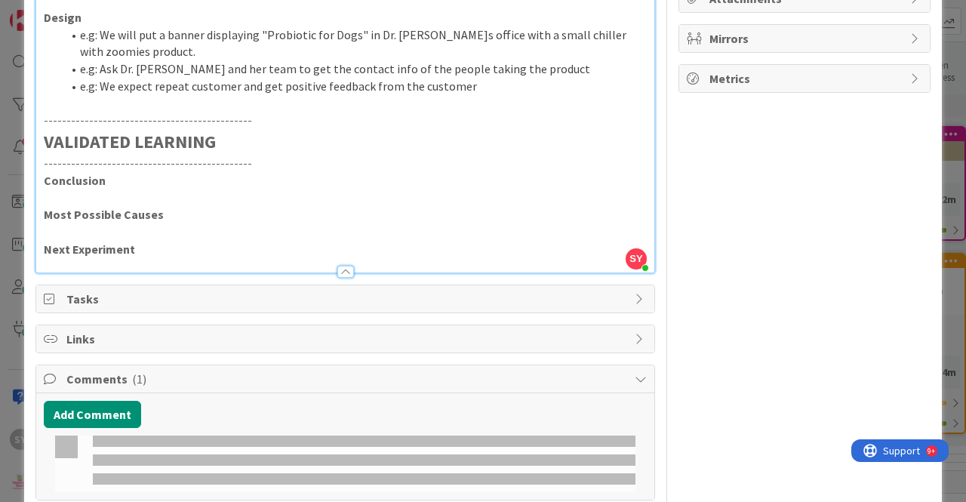
click at [304, 299] on span "Tasks" at bounding box center [346, 299] width 561 height 18
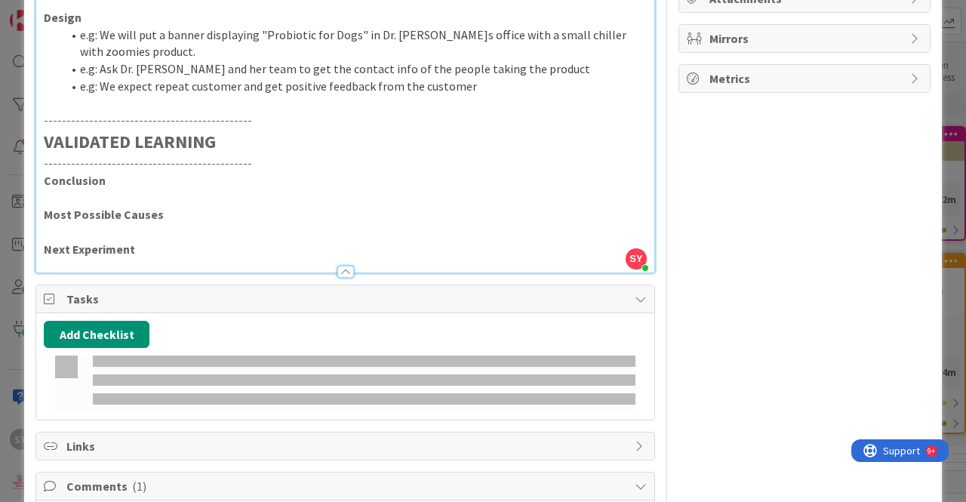
click at [304, 299] on span "Tasks" at bounding box center [346, 299] width 561 height 18
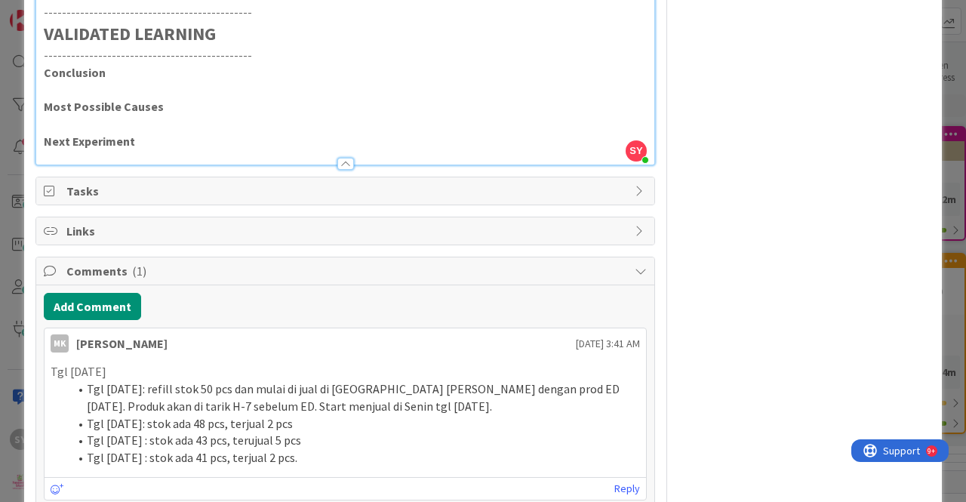
scroll to position [226, 0]
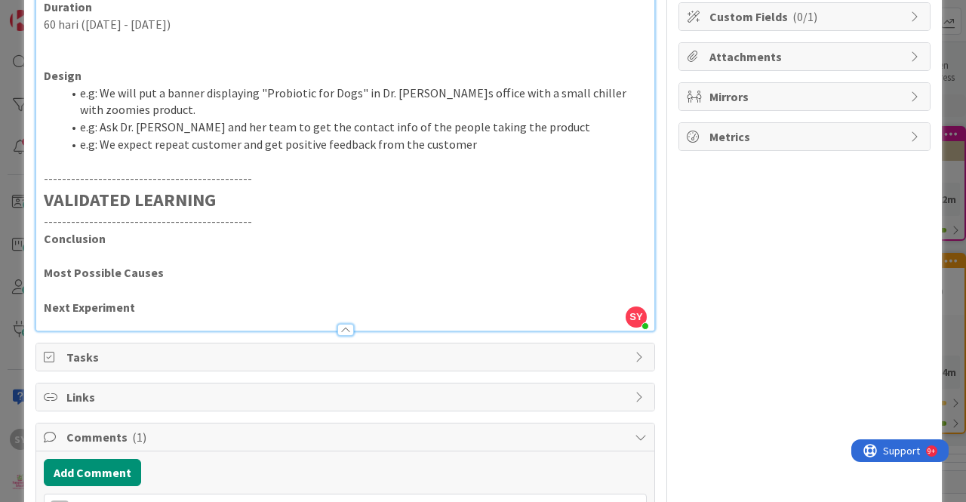
click at [196, 309] on p "Next Experiment" at bounding box center [345, 307] width 603 height 17
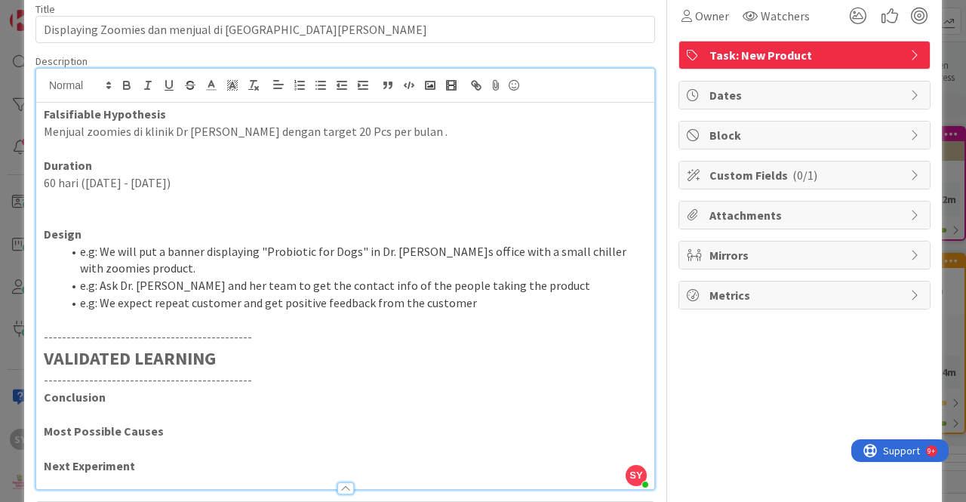
scroll to position [0, 0]
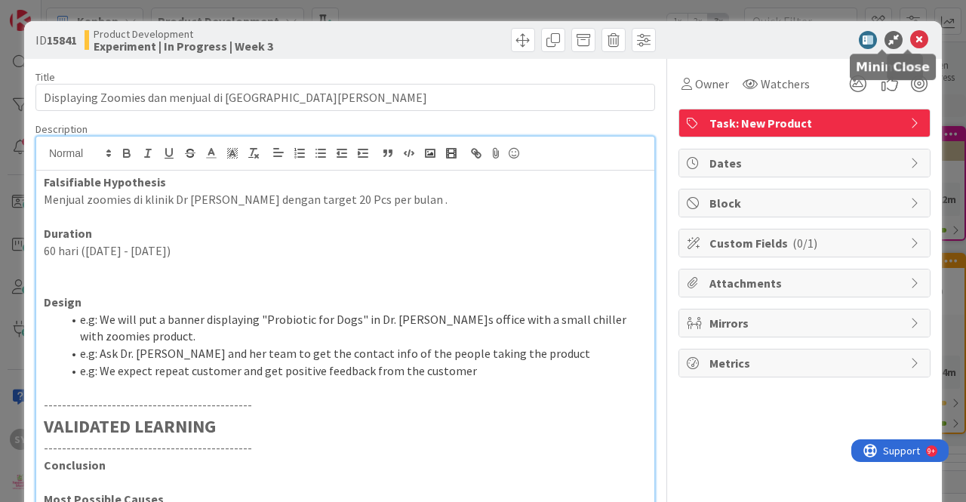
click at [912, 35] on icon at bounding box center [919, 40] width 18 height 18
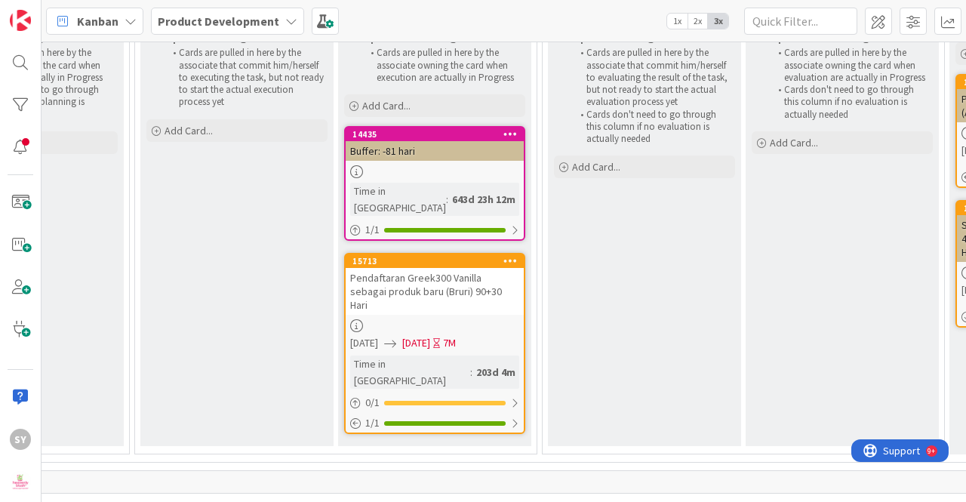
scroll to position [7218, 966]
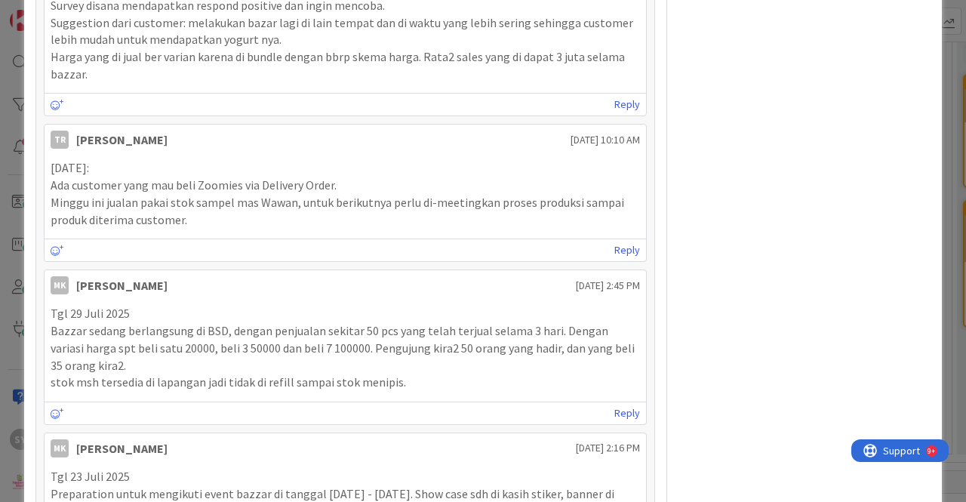
scroll to position [528, 0]
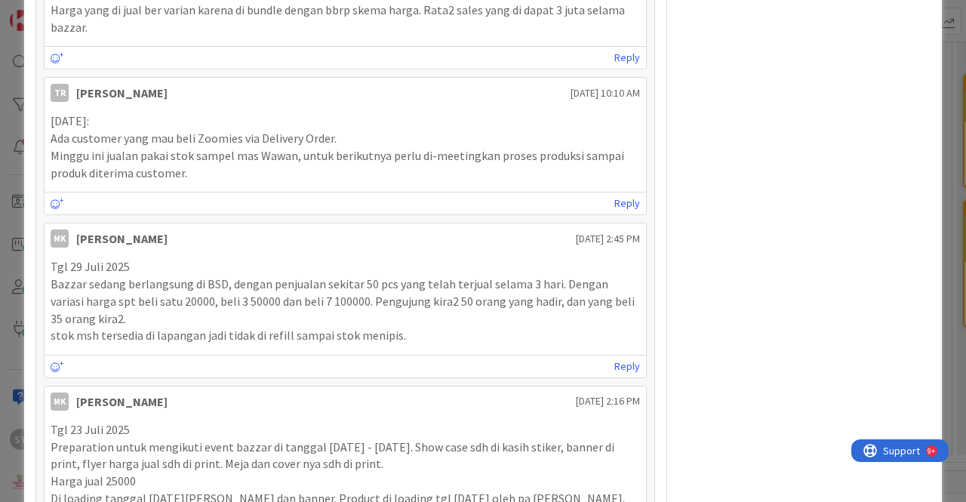
click at [697, 154] on div "Owner Watchers Task: New Product Dates Block Custom Fields ( 0/1 ) Attachments …" at bounding box center [805, 114] width 252 height 1167
